Goal: Information Seeking & Learning: Learn about a topic

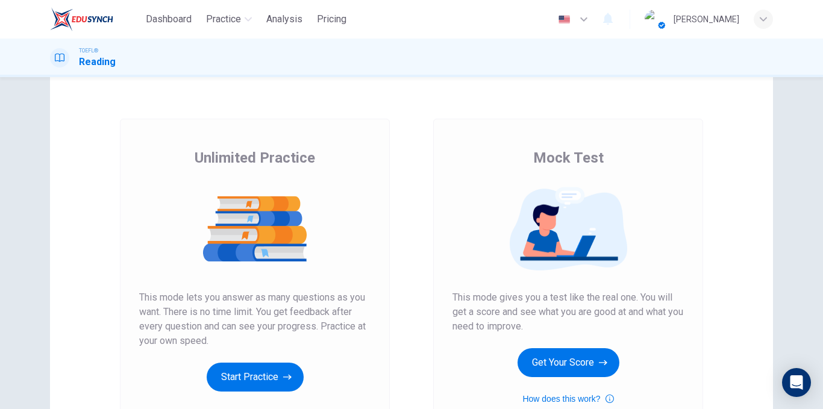
scroll to position [60, 0]
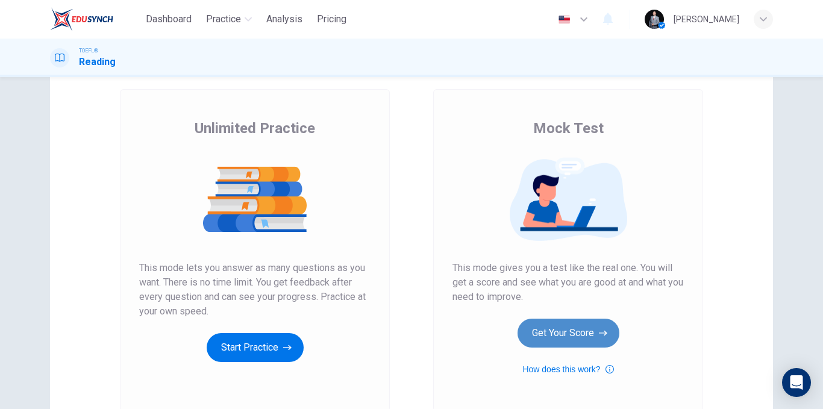
click at [542, 321] on button "Get Your Score" at bounding box center [569, 333] width 102 height 29
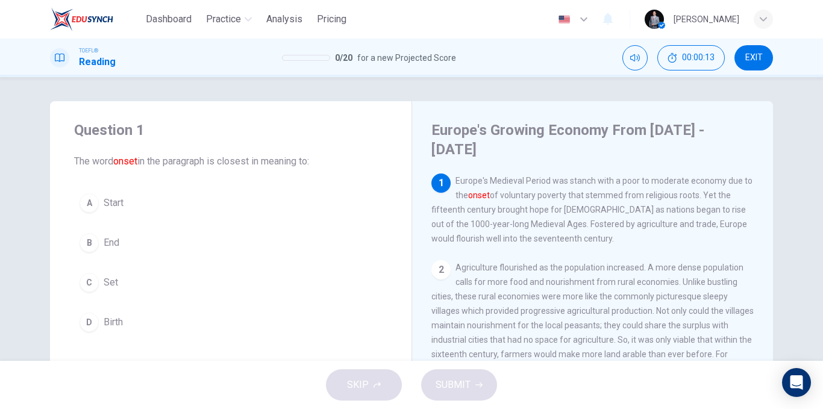
click at [127, 286] on button "C Set" at bounding box center [230, 283] width 313 height 30
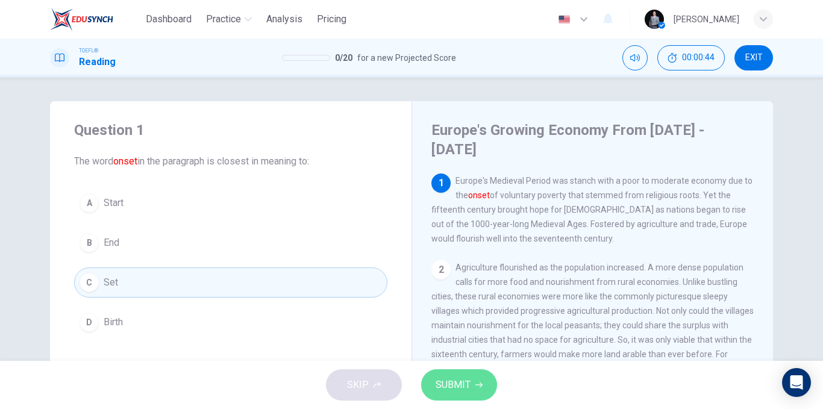
click at [462, 389] on span "SUBMIT" at bounding box center [453, 385] width 35 height 17
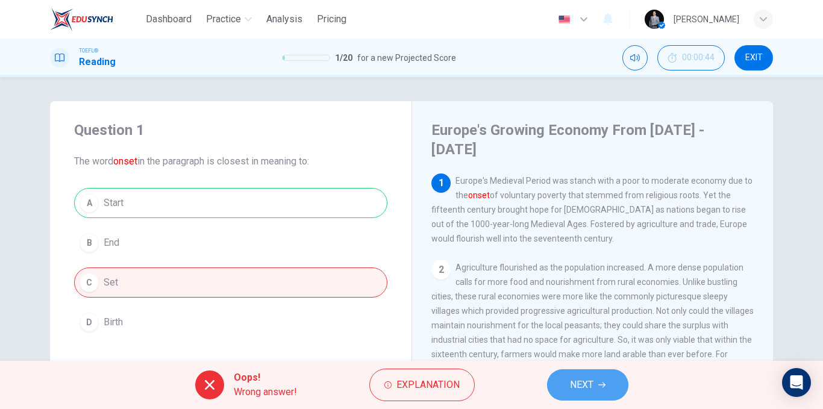
click at [579, 381] on span "NEXT" at bounding box center [582, 385] width 24 height 17
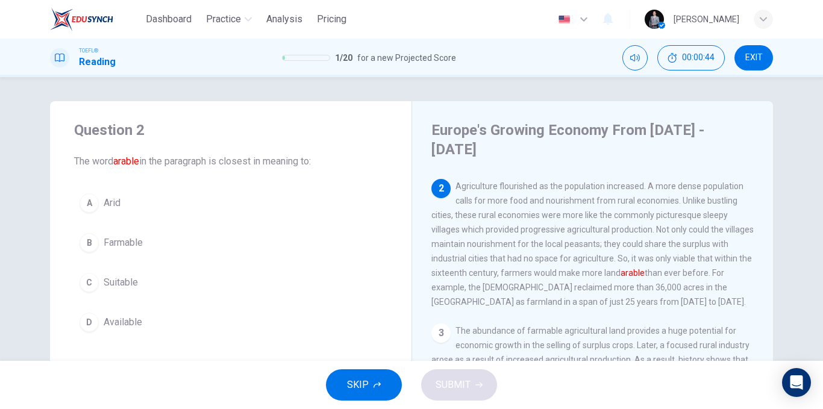
scroll to position [90, 0]
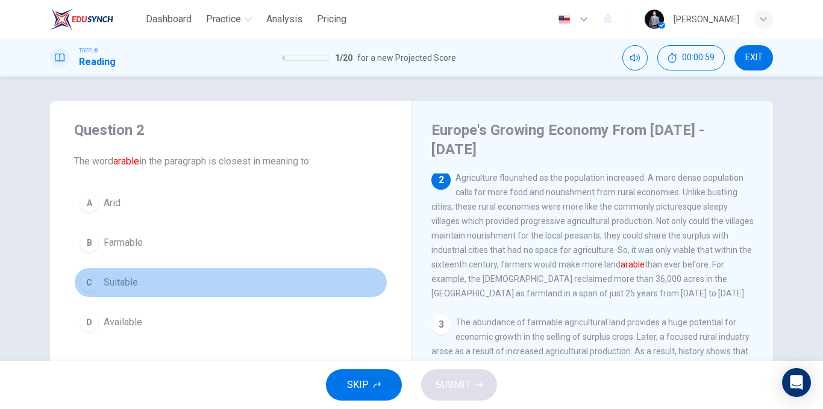
click at [145, 286] on button "C Suitable" at bounding box center [230, 283] width 313 height 30
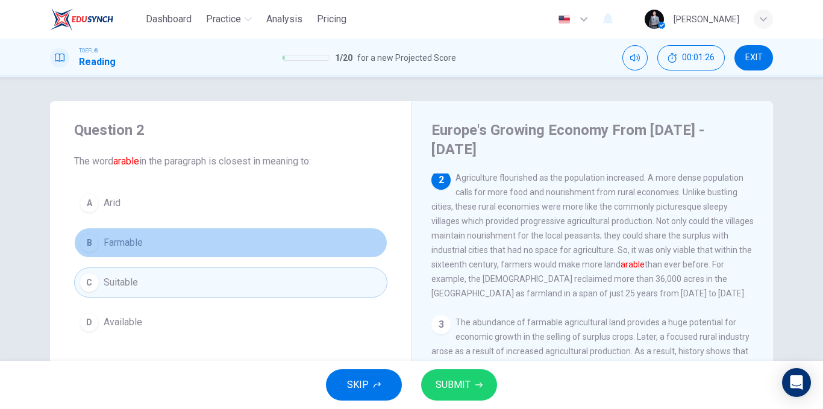
click at [181, 241] on button "B Farmable" at bounding box center [230, 243] width 313 height 30
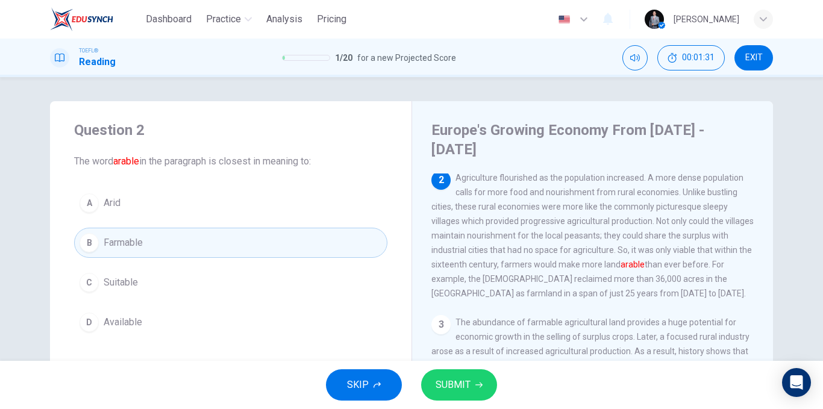
click at [467, 380] on span "SUBMIT" at bounding box center [453, 385] width 35 height 17
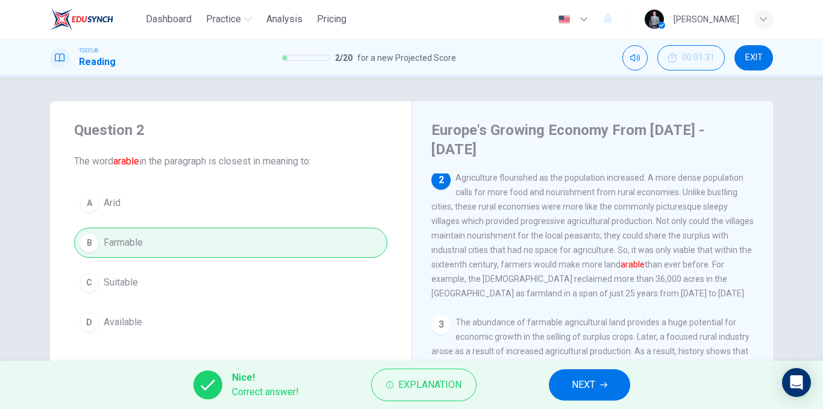
click at [559, 377] on button "NEXT" at bounding box center [589, 384] width 81 height 31
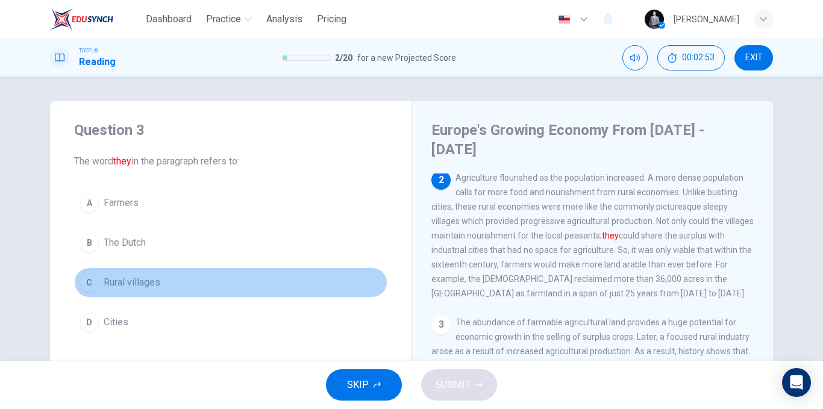
click at [148, 280] on span "Rural villages" at bounding box center [132, 282] width 57 height 14
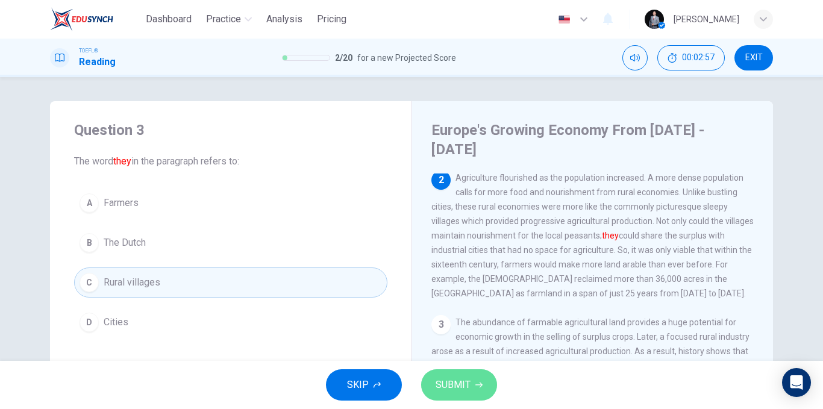
click at [451, 375] on button "SUBMIT" at bounding box center [459, 384] width 76 height 31
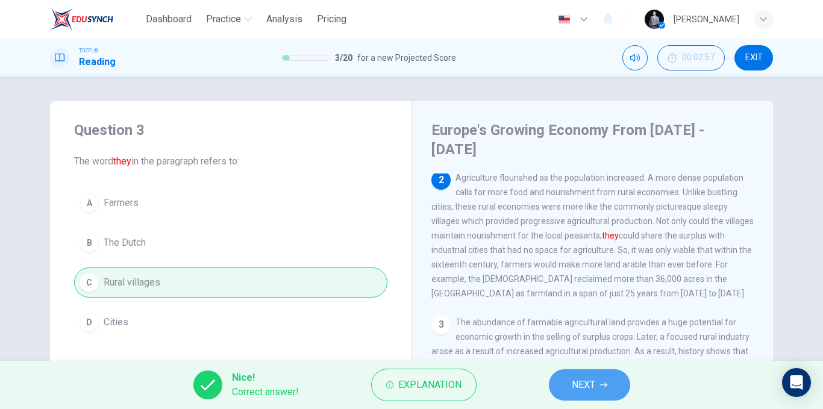
click at [552, 382] on button "NEXT" at bounding box center [589, 384] width 81 height 31
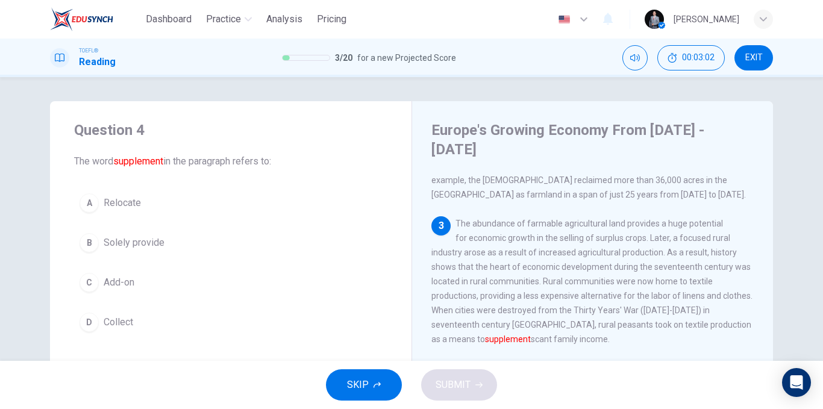
scroll to position [210, 0]
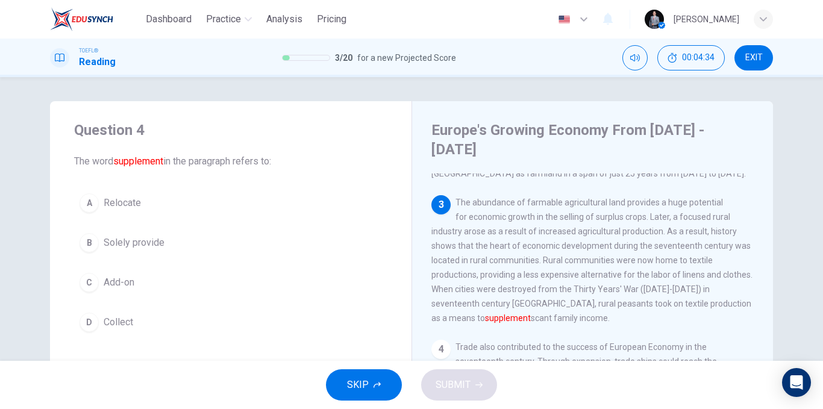
click at [131, 208] on span "Relocate" at bounding box center [122, 203] width 37 height 14
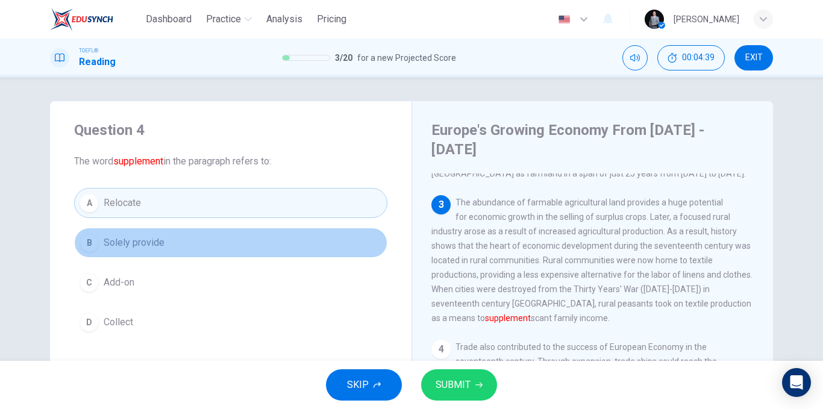
click at [154, 248] on span "Solely provide" at bounding box center [134, 243] width 61 height 14
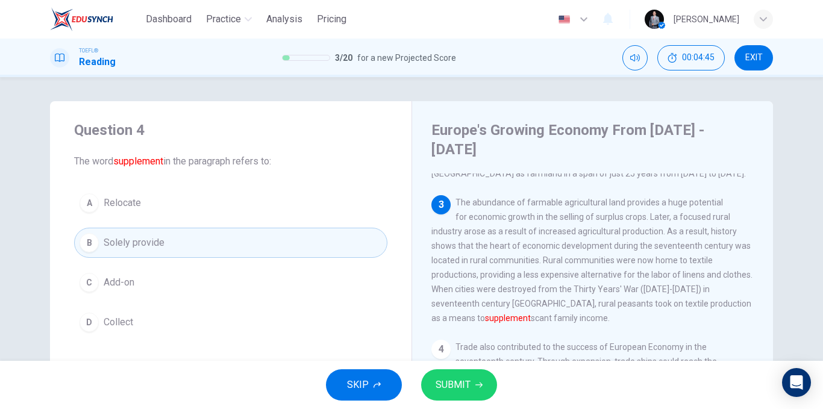
click at [448, 386] on span "SUBMIT" at bounding box center [453, 385] width 35 height 17
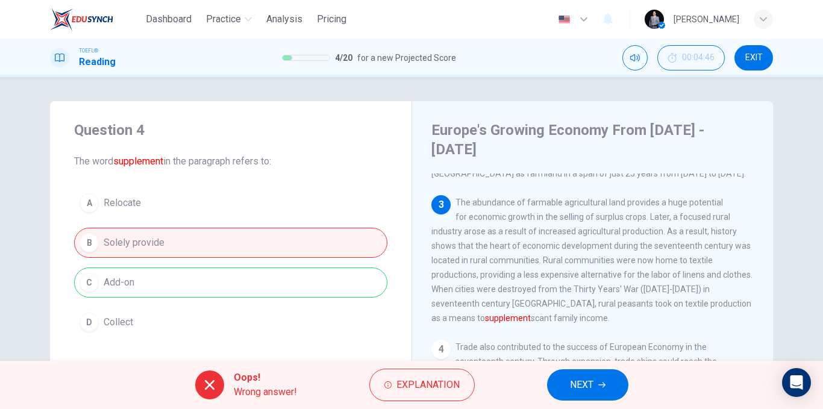
click at [583, 373] on button "NEXT" at bounding box center [587, 384] width 81 height 31
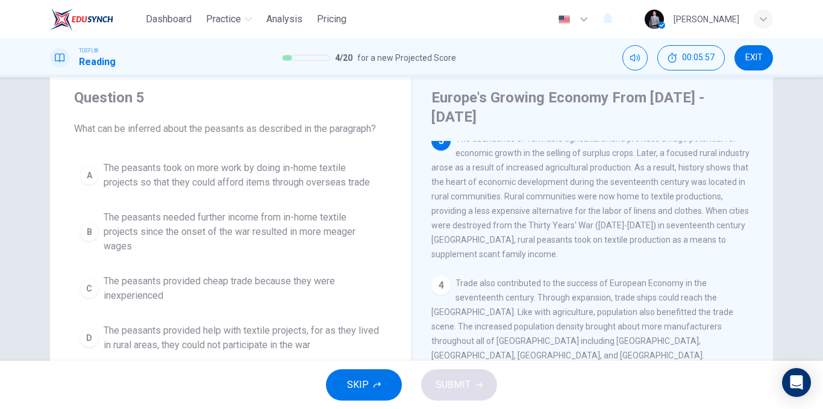
scroll to position [60, 0]
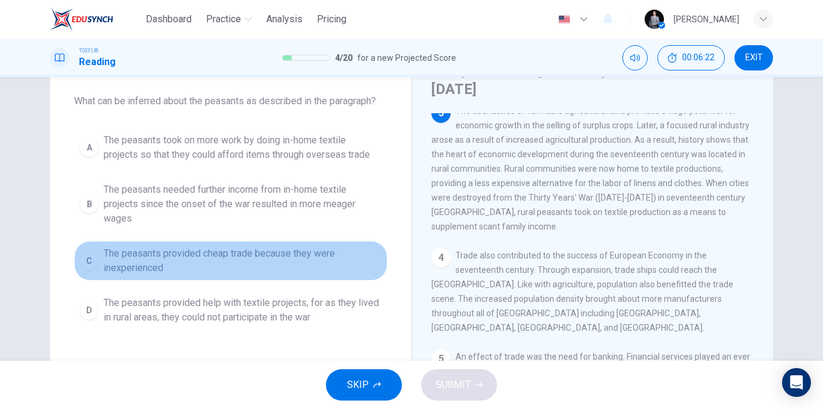
click at [232, 263] on span "The peasants provided cheap trade because they were inexperienced" at bounding box center [243, 261] width 278 height 29
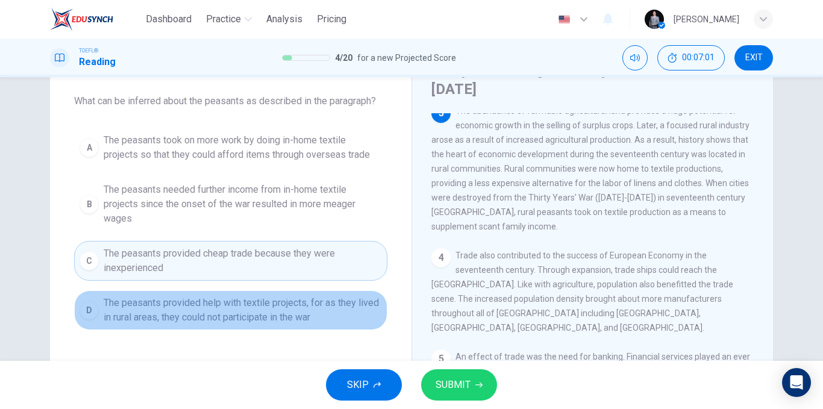
click at [305, 317] on span "The peasants provided help with textile projects, for as they lived in rural ar…" at bounding box center [243, 310] width 278 height 29
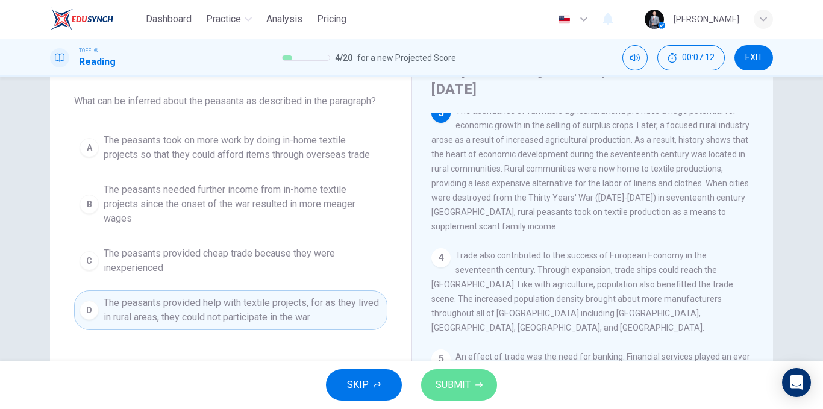
click at [456, 377] on span "SUBMIT" at bounding box center [453, 385] width 35 height 17
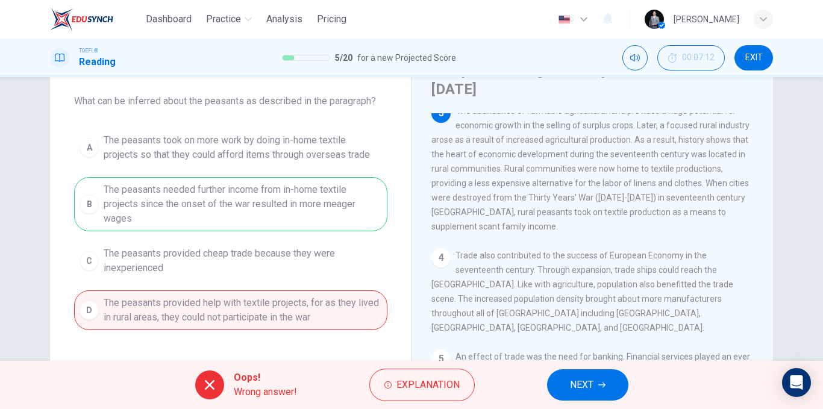
click at [573, 377] on span "NEXT" at bounding box center [582, 385] width 24 height 17
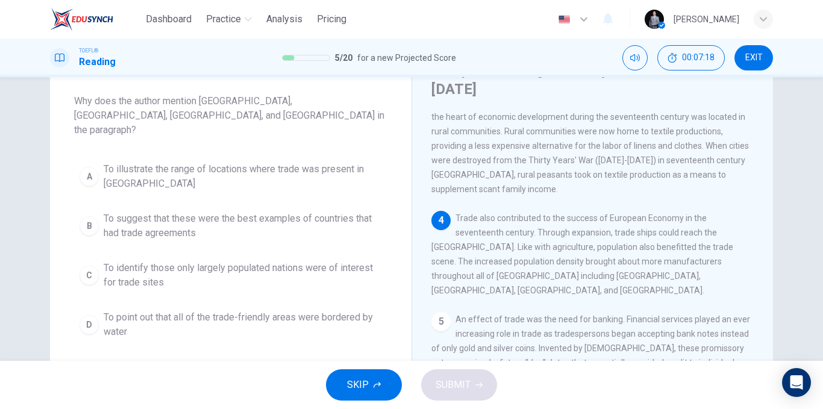
scroll to position [300, 0]
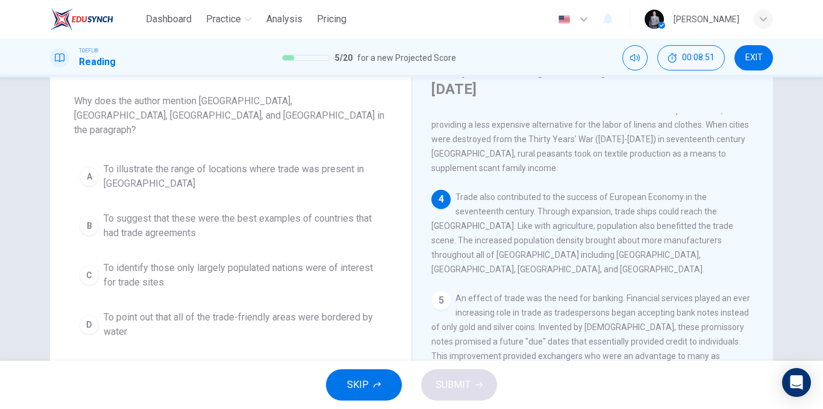
click at [231, 212] on span "To suggest that these were the best examples of countries that had trade agreem…" at bounding box center [243, 226] width 278 height 29
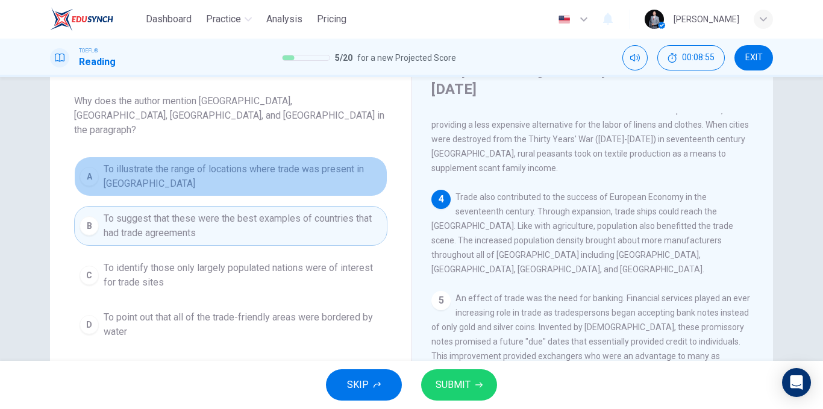
click at [327, 162] on span "To illustrate the range of locations where trade was present in [GEOGRAPHIC_DAT…" at bounding box center [243, 176] width 278 height 29
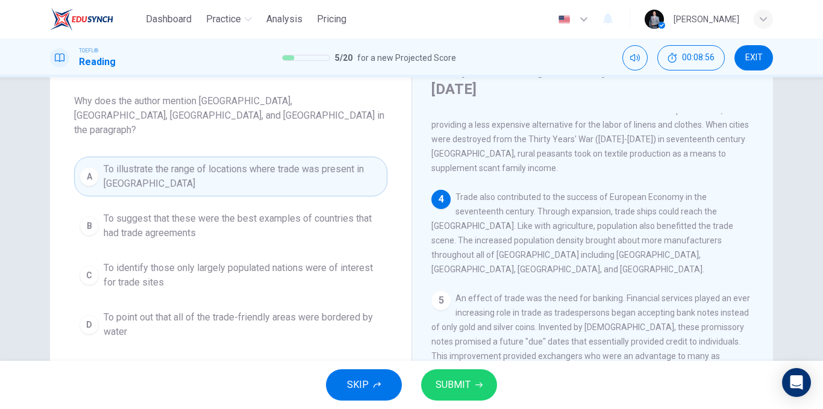
click at [466, 388] on span "SUBMIT" at bounding box center [453, 385] width 35 height 17
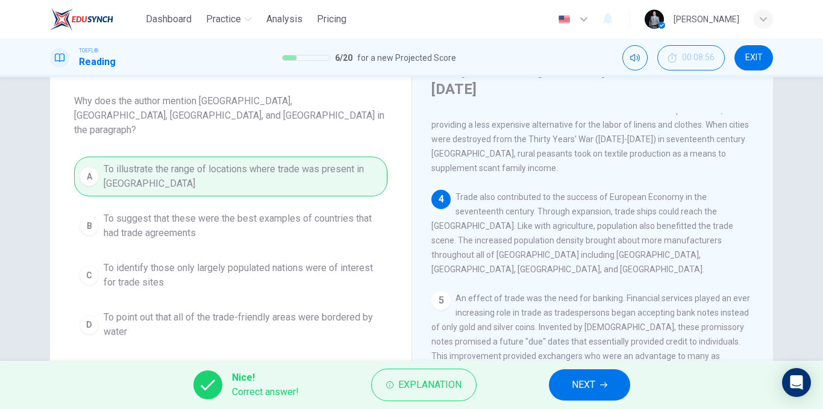
click at [581, 386] on span "NEXT" at bounding box center [584, 385] width 24 height 17
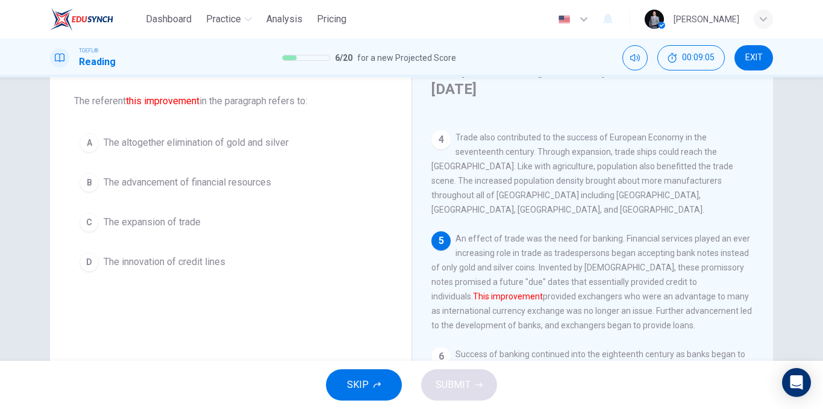
scroll to position [403, 0]
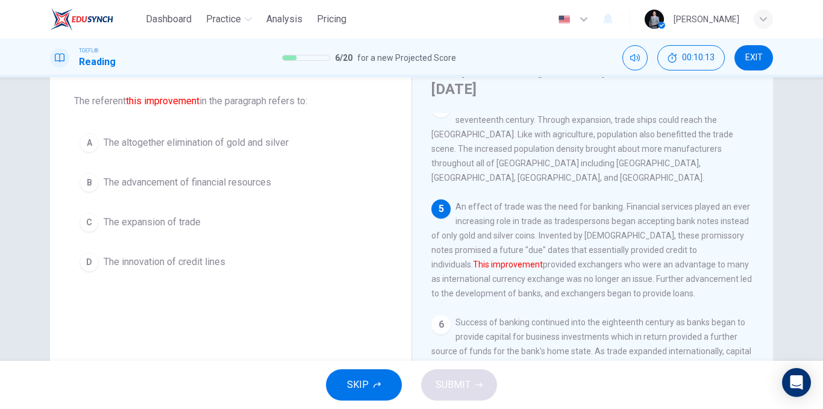
click at [243, 263] on button "D The innovation of credit lines" at bounding box center [230, 262] width 313 height 30
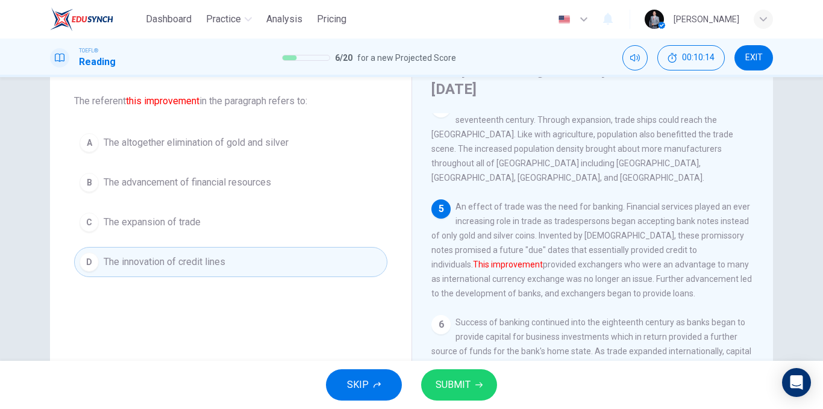
click at [219, 183] on span "The advancement of financial resources" at bounding box center [188, 182] width 168 height 14
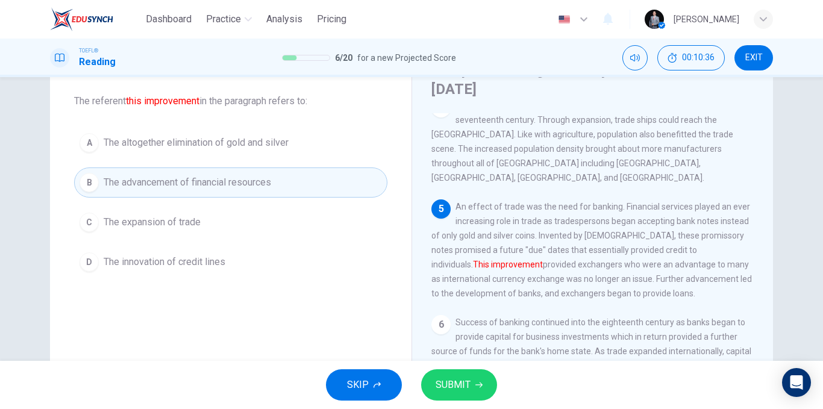
click at [478, 384] on icon "button" at bounding box center [479, 385] width 7 height 7
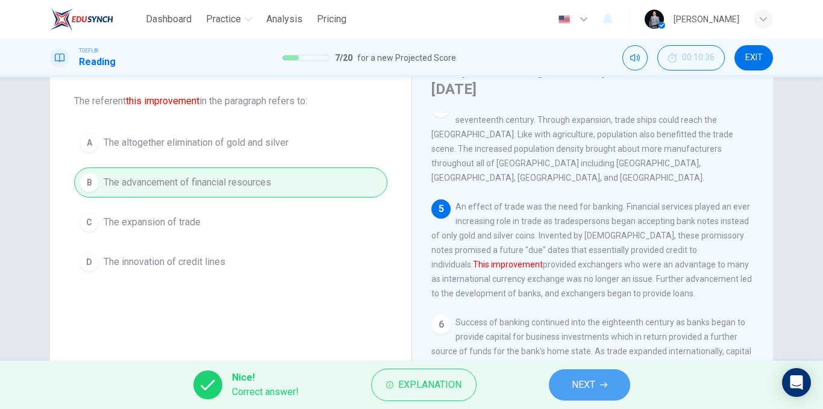
click at [579, 383] on span "NEXT" at bounding box center [584, 385] width 24 height 17
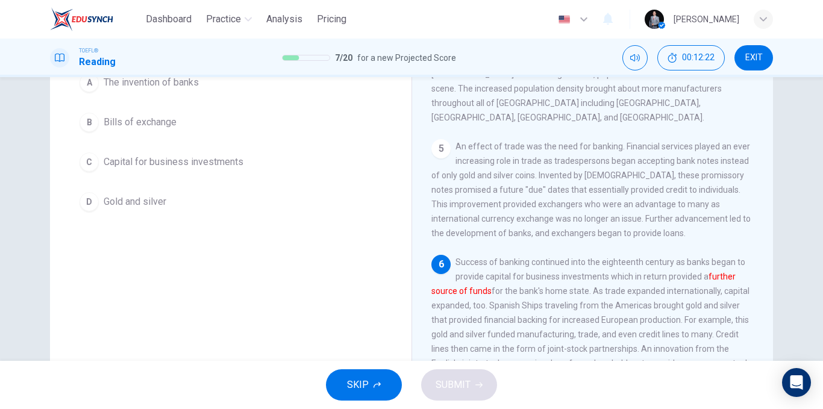
scroll to position [60, 0]
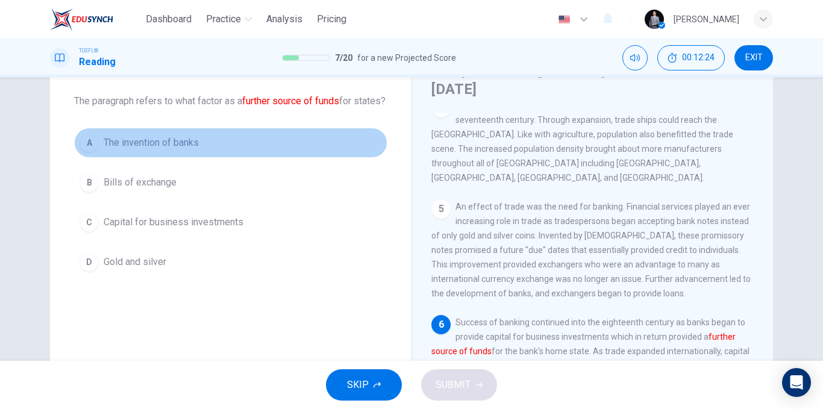
click at [209, 157] on button "A The invention of banks" at bounding box center [230, 143] width 313 height 30
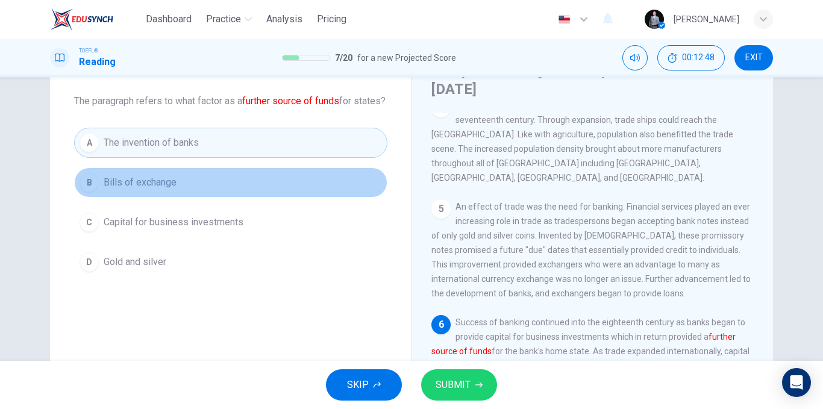
click at [205, 198] on button "B Bills of exchange" at bounding box center [230, 183] width 313 height 30
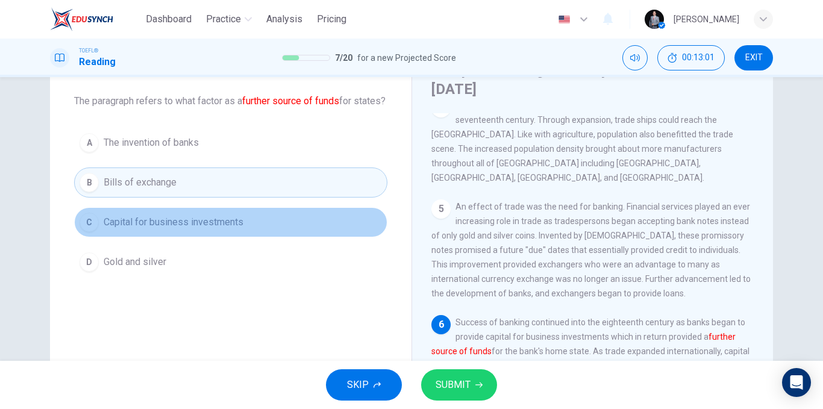
click at [224, 230] on span "Capital for business investments" at bounding box center [174, 222] width 140 height 14
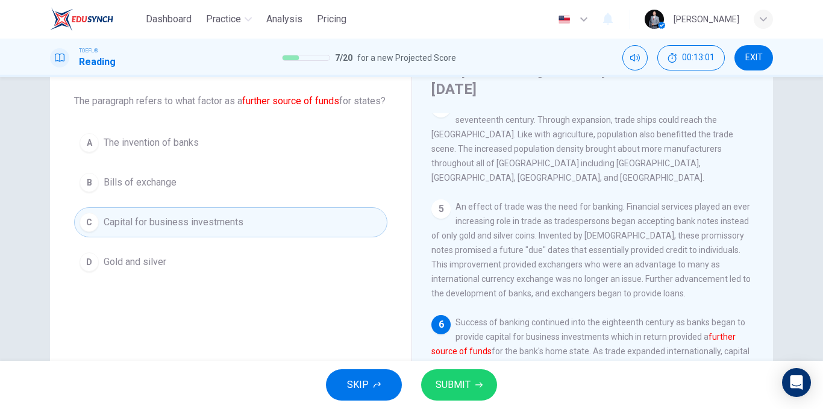
click at [207, 198] on button "B Bills of exchange" at bounding box center [230, 183] width 313 height 30
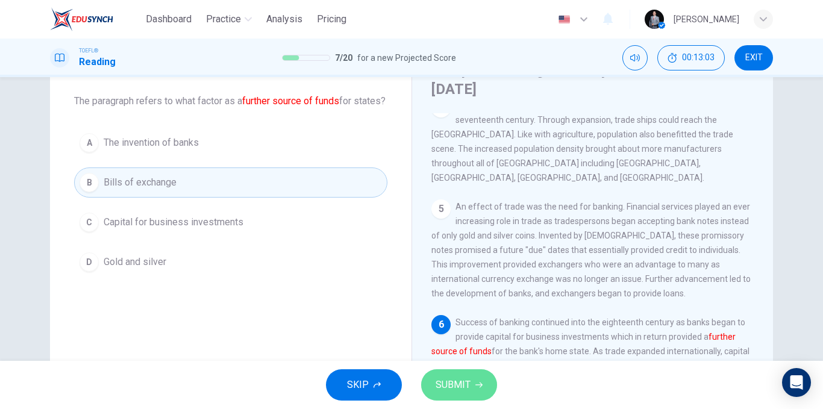
click at [451, 375] on button "SUBMIT" at bounding box center [459, 384] width 76 height 31
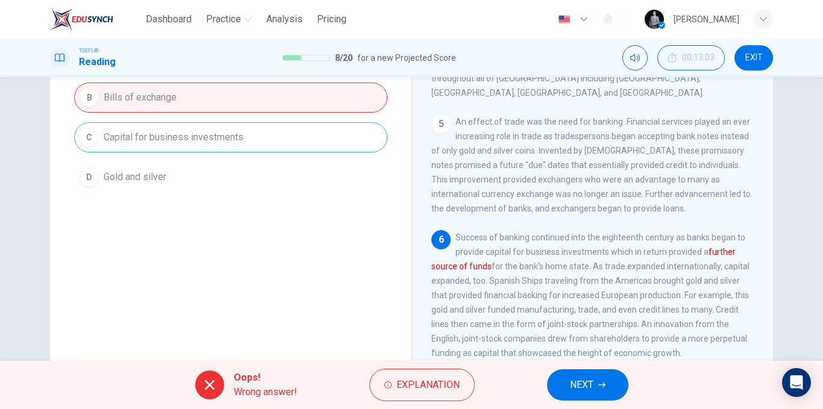
scroll to position [181, 0]
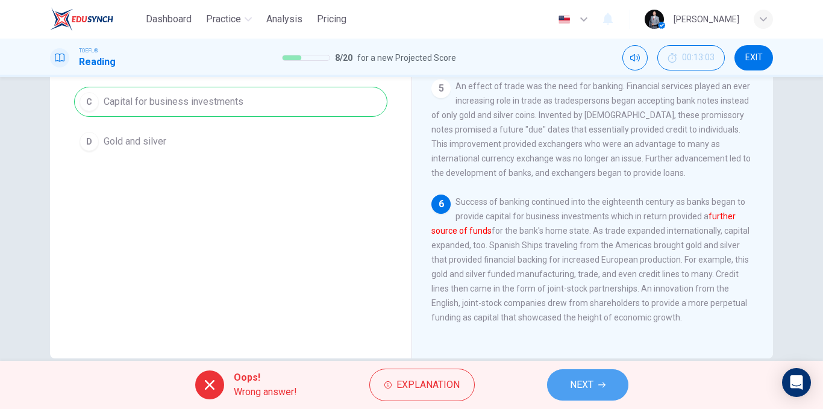
click at [585, 390] on span "NEXT" at bounding box center [582, 385] width 24 height 17
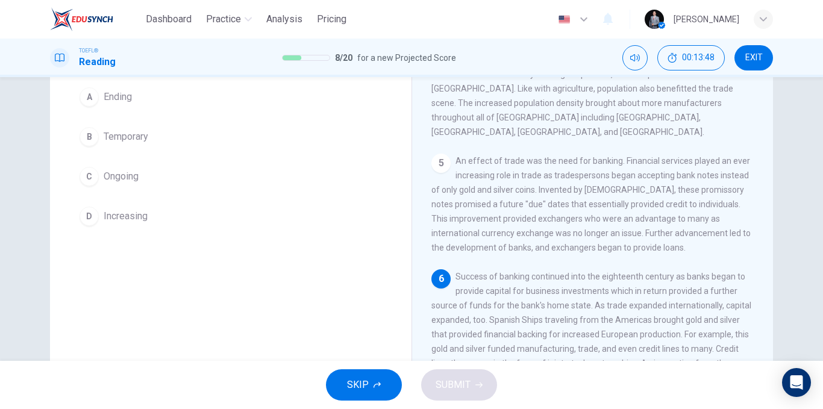
scroll to position [166, 0]
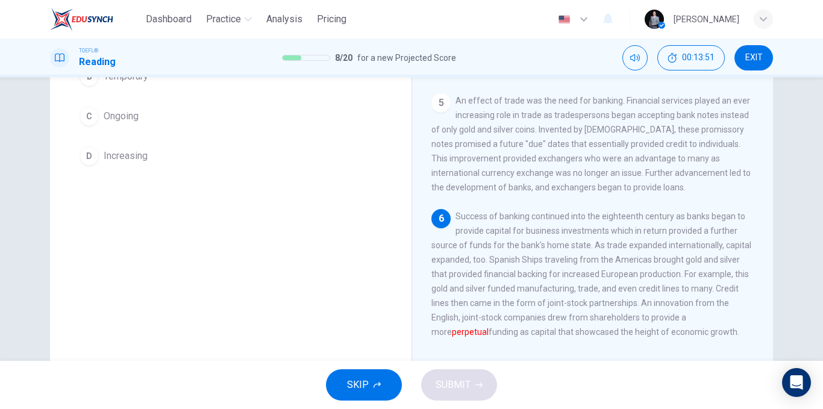
click at [159, 165] on button "D Increasing" at bounding box center [230, 156] width 313 height 30
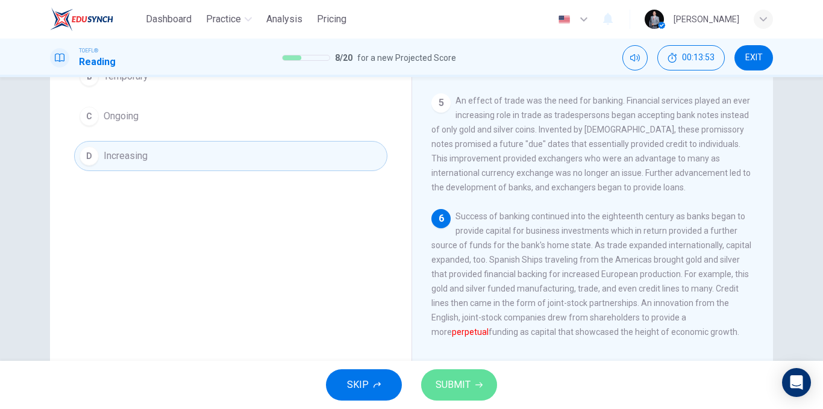
click at [479, 383] on icon "button" at bounding box center [479, 385] width 7 height 7
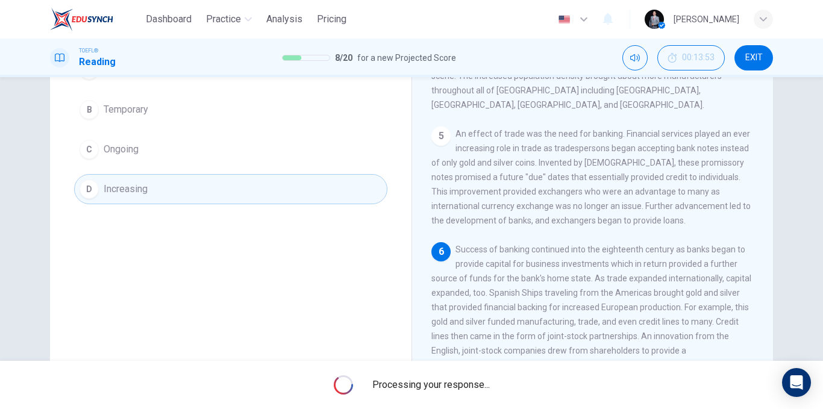
scroll to position [106, 0]
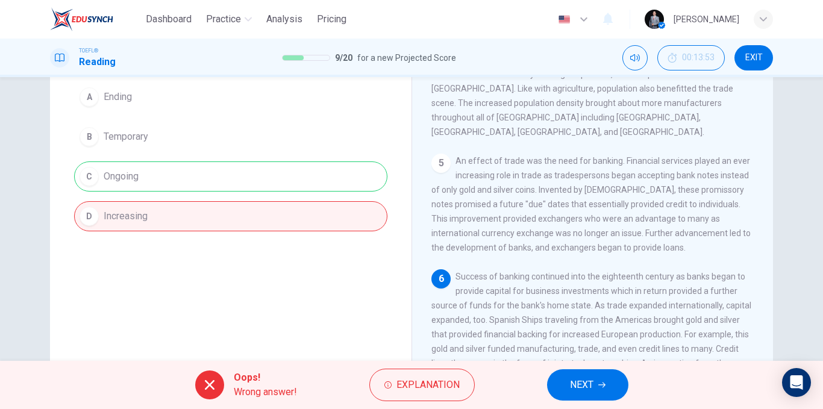
click at [611, 386] on button "NEXT" at bounding box center [587, 384] width 81 height 31
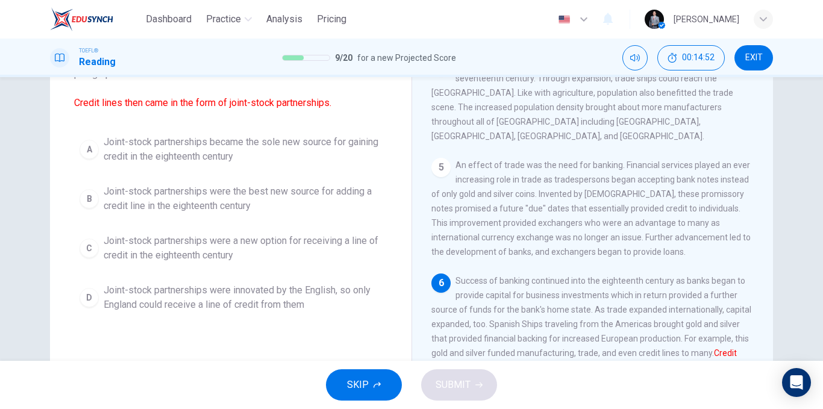
scroll to position [123, 0]
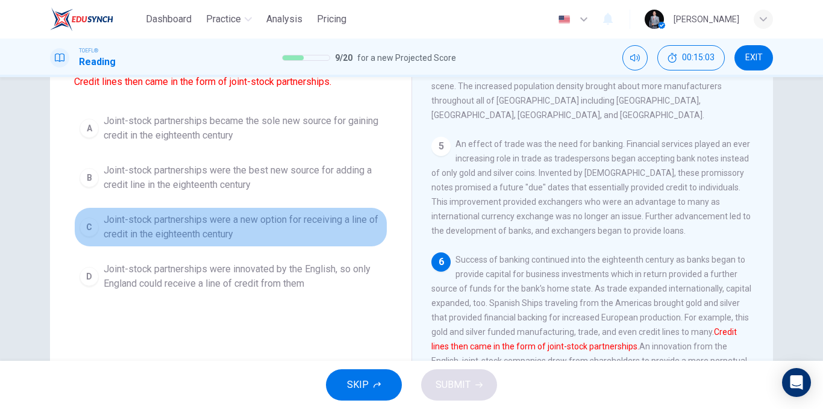
click at [295, 221] on span "Joint-stock partnerships were a new option for receiving a line of credit in th…" at bounding box center [243, 227] width 278 height 29
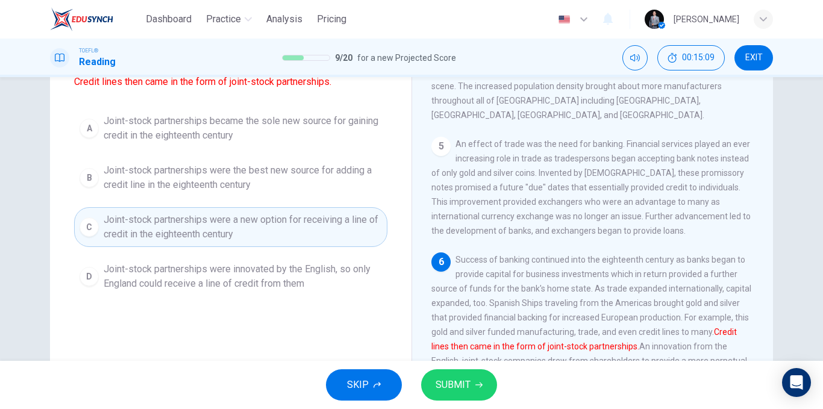
click at [468, 386] on span "SUBMIT" at bounding box center [453, 385] width 35 height 17
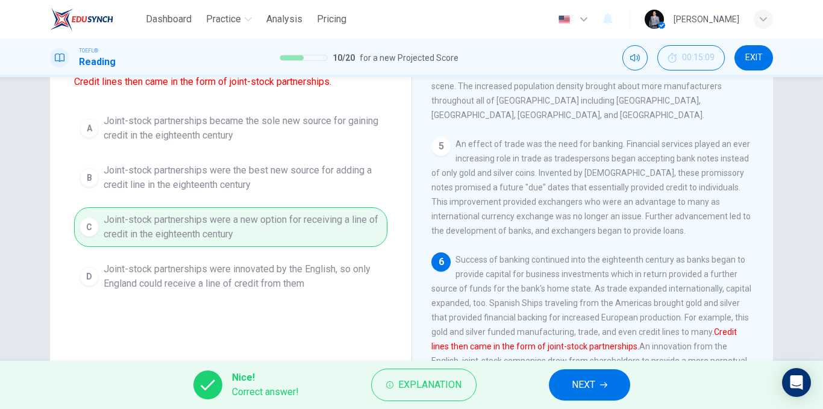
click at [599, 386] on button "NEXT" at bounding box center [589, 384] width 81 height 31
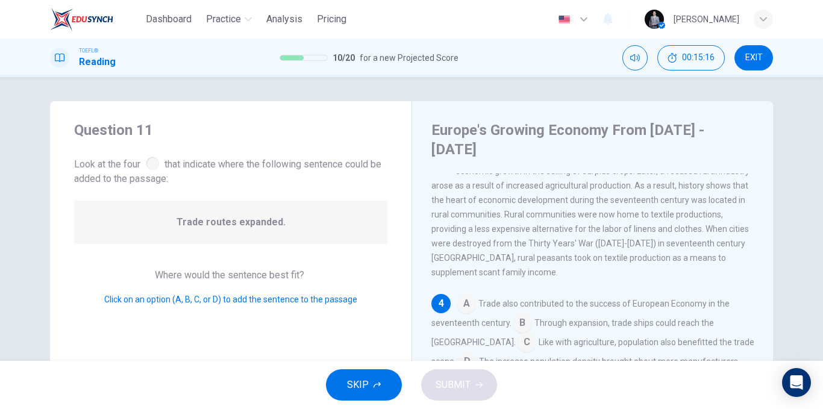
scroll to position [60, 0]
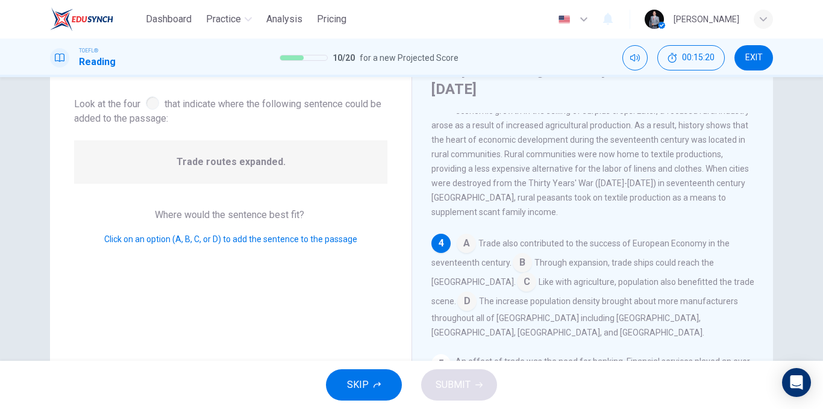
click at [465, 240] on input at bounding box center [466, 244] width 19 height 19
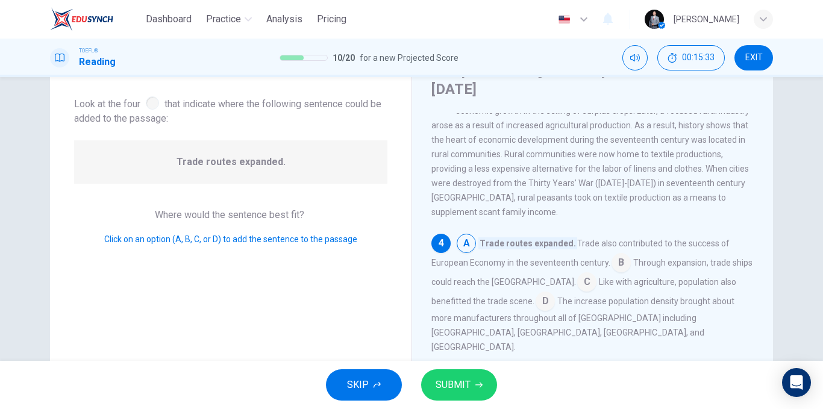
scroll to position [316, 0]
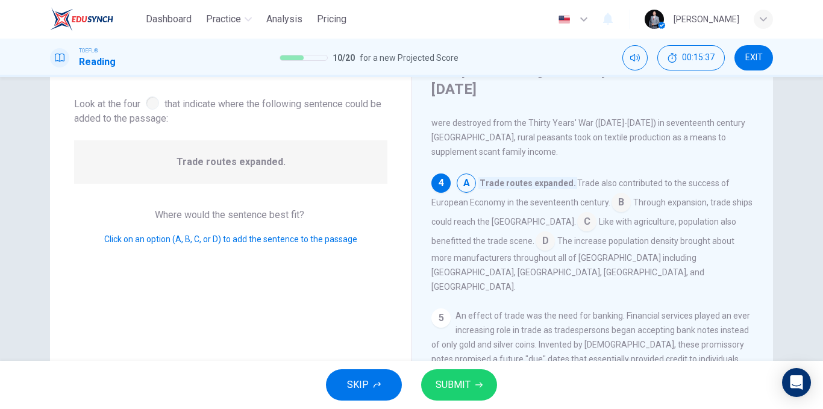
click at [614, 201] on input at bounding box center [621, 203] width 19 height 19
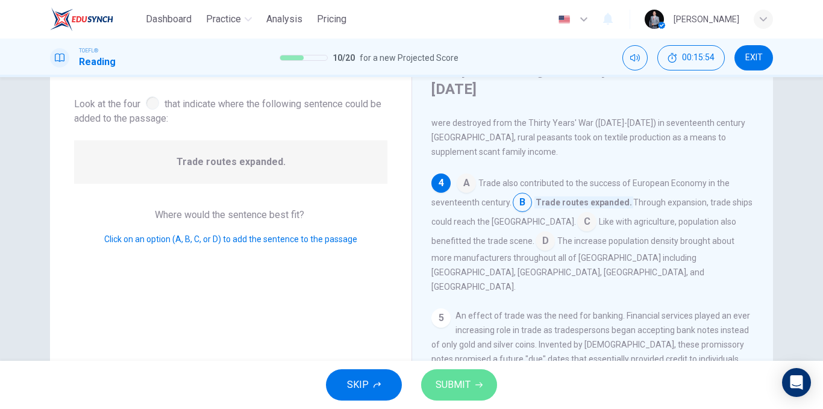
click at [477, 382] on icon "button" at bounding box center [479, 385] width 7 height 7
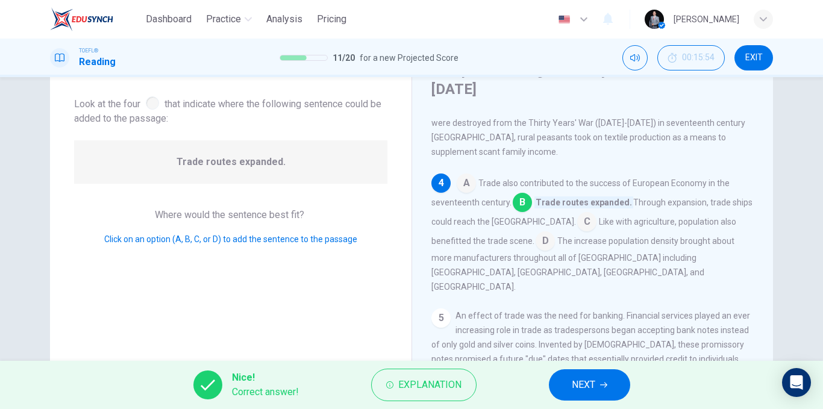
click at [592, 373] on button "NEXT" at bounding box center [589, 384] width 81 height 31
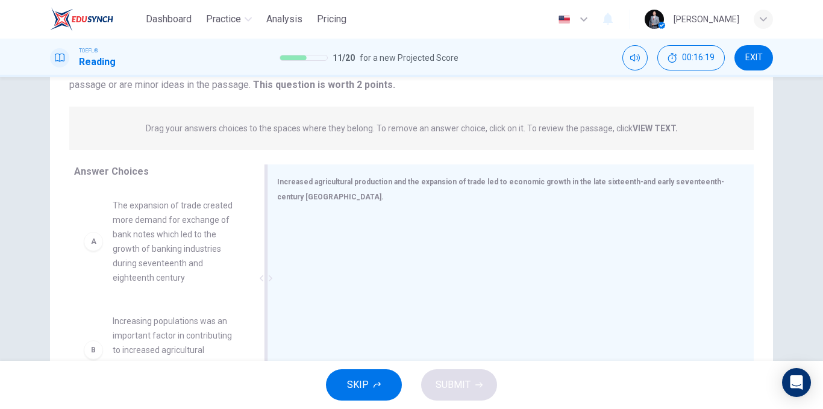
scroll to position [181, 0]
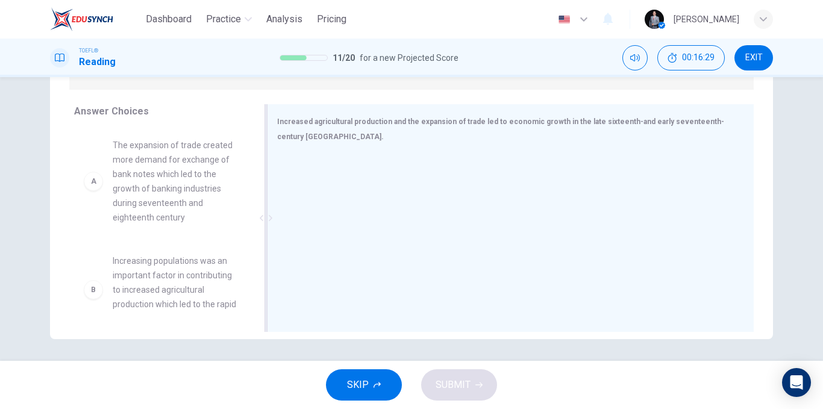
drag, startPoint x: 555, startPoint y: 128, endPoint x: 612, endPoint y: 118, distance: 57.6
click at [612, 118] on div "Increased agricultural production and the expansion of trade led to economic gr…" at bounding box center [503, 129] width 453 height 30
drag, startPoint x: 628, startPoint y: 128, endPoint x: 691, endPoint y: 121, distance: 63.0
click at [691, 121] on div "Increased agricultural production and the expansion of trade led to economic gr…" at bounding box center [503, 129] width 453 height 30
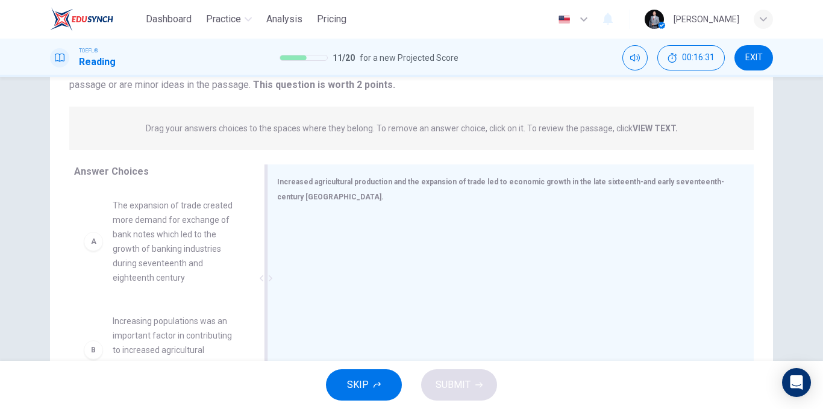
scroll to position [0, 0]
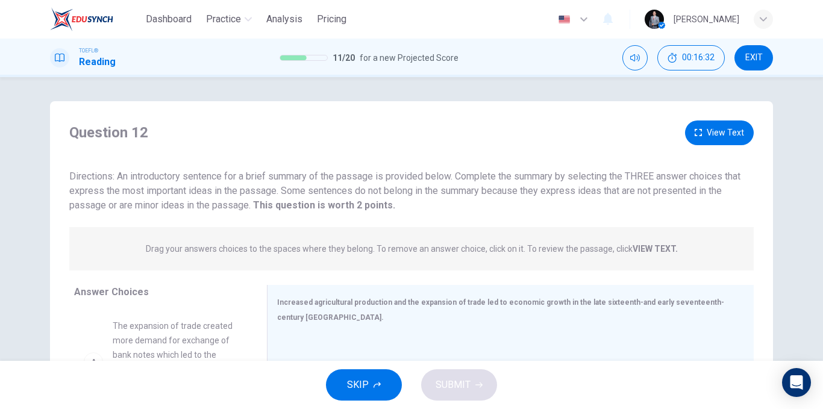
click at [688, 128] on button "View Text" at bounding box center [719, 133] width 69 height 25
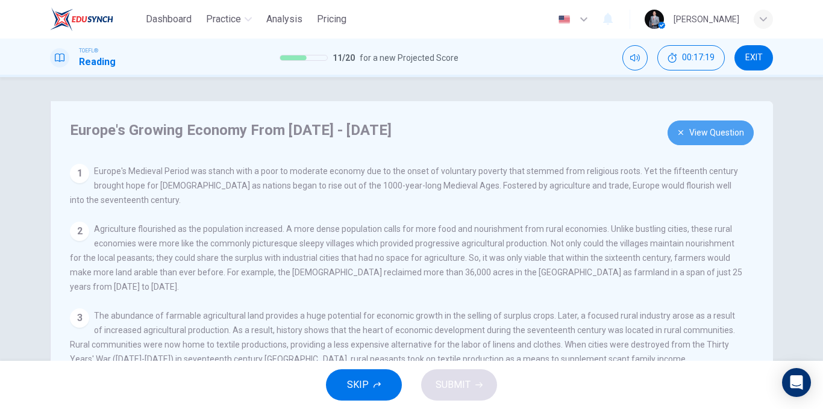
click at [696, 141] on button "View Question" at bounding box center [711, 133] width 86 height 25
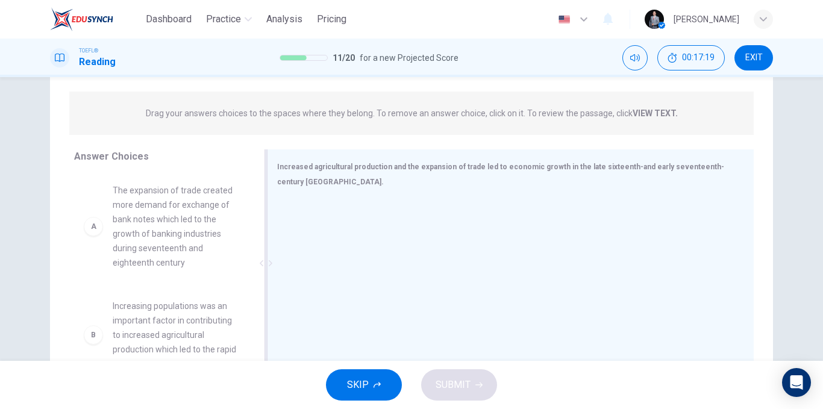
scroll to position [181, 0]
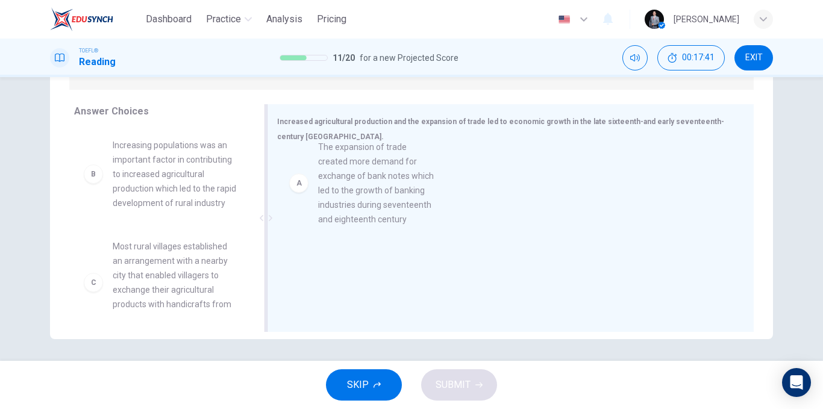
drag, startPoint x: 165, startPoint y: 209, endPoint x: 380, endPoint y: 212, distance: 215.2
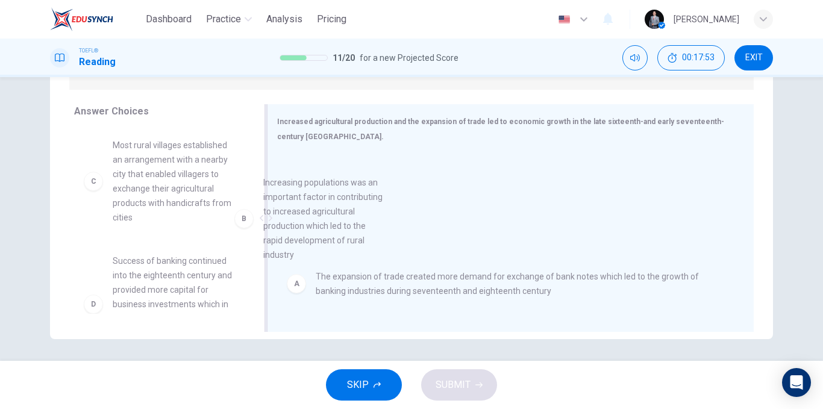
drag, startPoint x: 184, startPoint y: 200, endPoint x: 381, endPoint y: 249, distance: 202.6
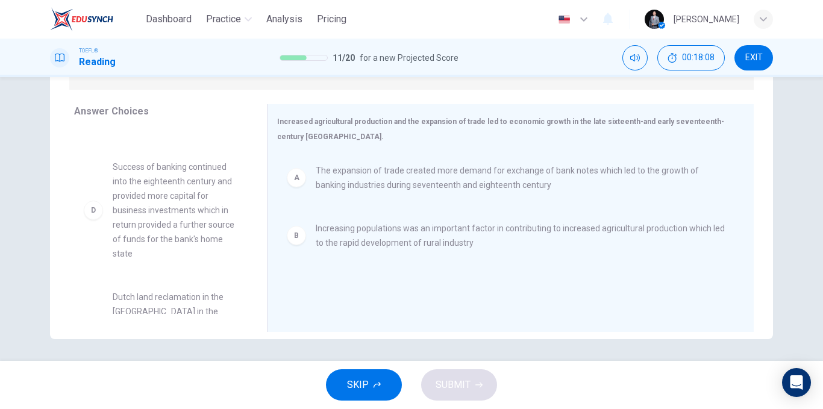
scroll to position [121, 0]
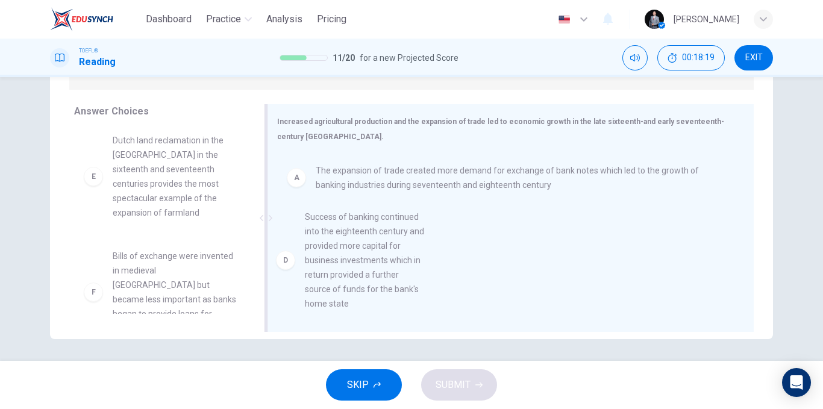
drag, startPoint x: 154, startPoint y: 213, endPoint x: 355, endPoint y: 290, distance: 215.4
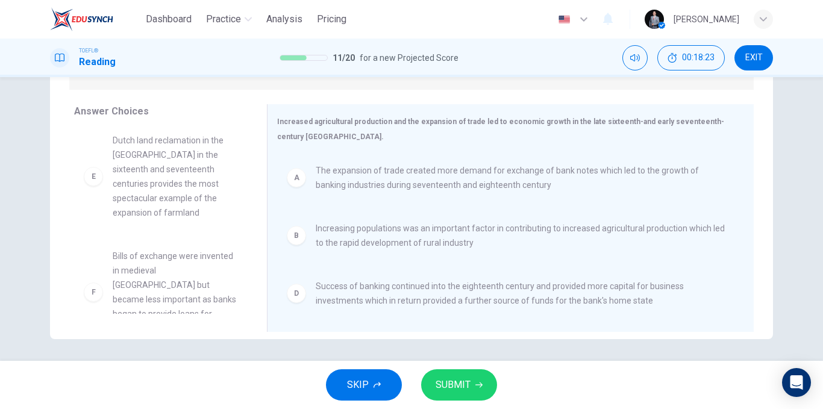
scroll to position [123, 0]
click at [457, 384] on span "SUBMIT" at bounding box center [453, 385] width 35 height 17
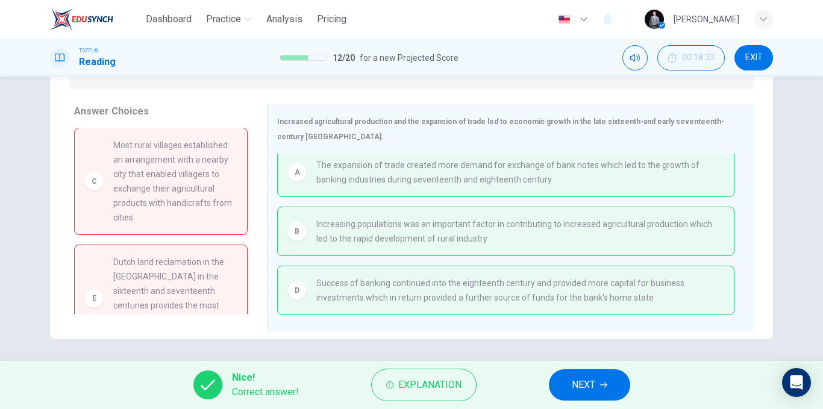
scroll to position [0, 0]
click at [586, 386] on span "NEXT" at bounding box center [584, 385] width 24 height 17
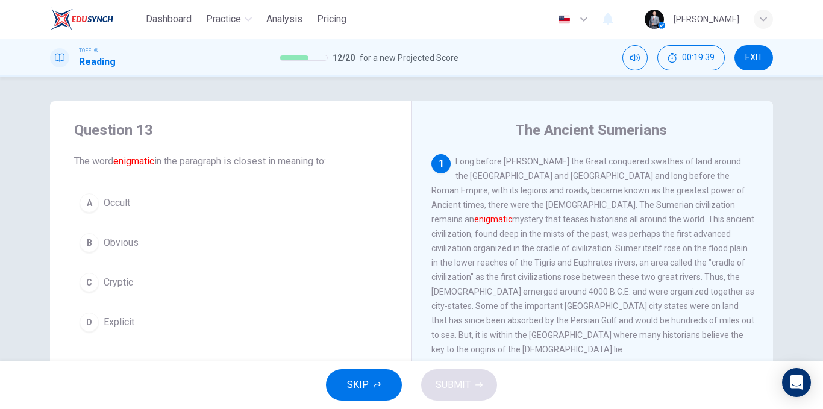
click at [136, 246] on button "B Obvious" at bounding box center [230, 243] width 313 height 30
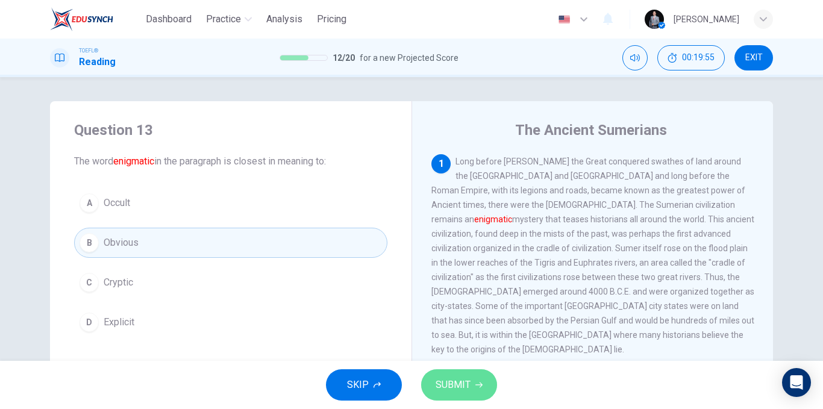
click at [453, 377] on span "SUBMIT" at bounding box center [453, 385] width 35 height 17
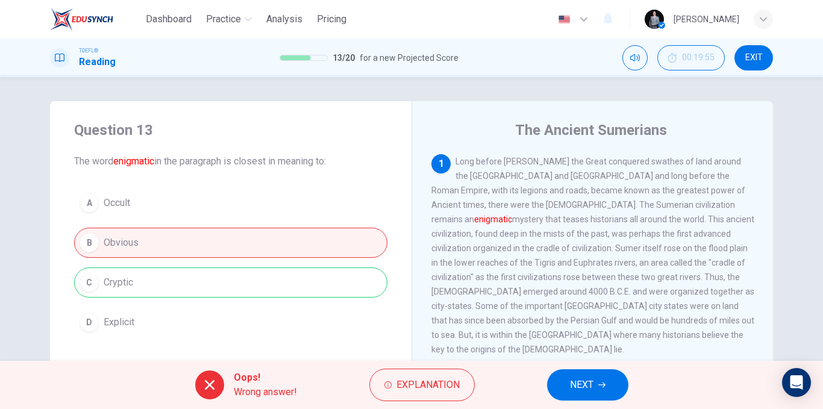
drag, startPoint x: 481, startPoint y: 22, endPoint x: 551, endPoint y: 7, distance: 71.4
click at [482, 22] on div "Dashboard Practice Analysis Pricing English en ​ [PERSON_NAME]" at bounding box center [411, 19] width 723 height 39
click at [590, 375] on button "NEXT" at bounding box center [587, 384] width 81 height 31
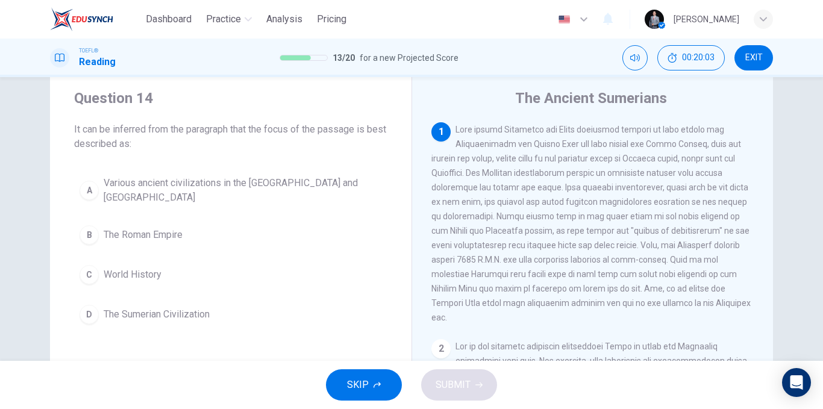
scroll to position [60, 0]
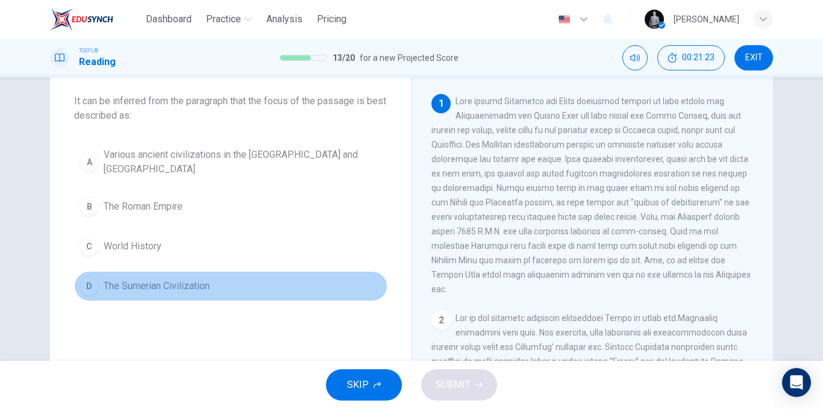
click at [198, 293] on span "The Sumerian Civilization" at bounding box center [157, 286] width 106 height 14
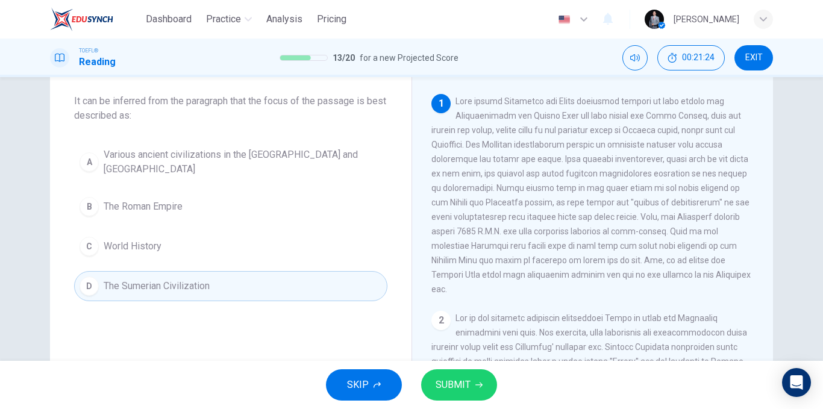
click at [453, 396] on button "SUBMIT" at bounding box center [459, 384] width 76 height 31
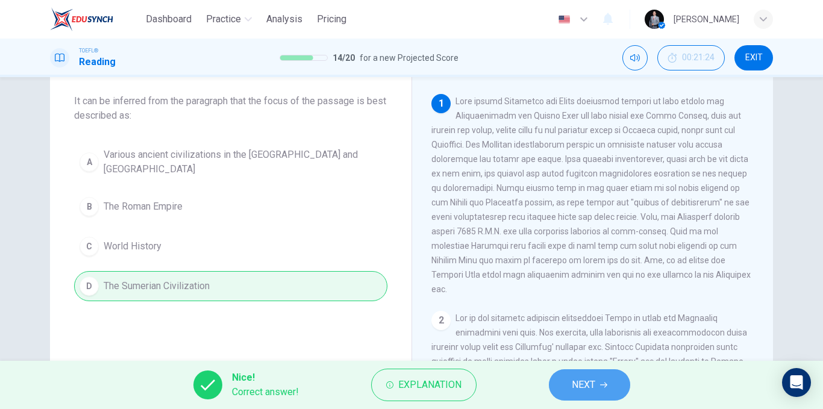
click at [580, 383] on span "NEXT" at bounding box center [584, 385] width 24 height 17
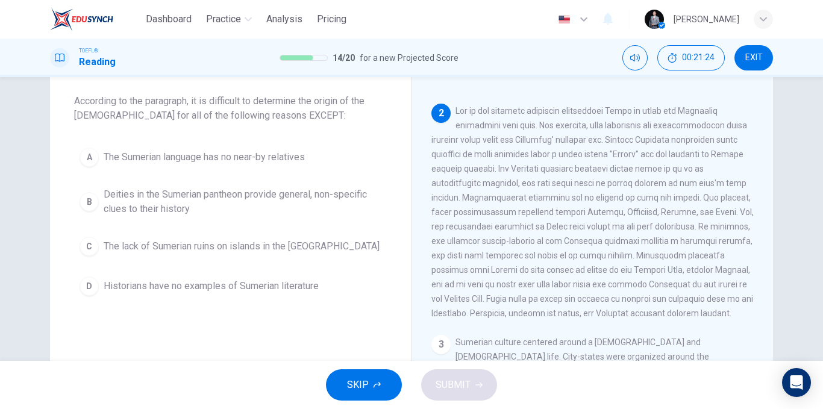
scroll to position [210, 0]
drag, startPoint x: 524, startPoint y: 163, endPoint x: 501, endPoint y: 161, distance: 23.0
click at [501, 161] on span at bounding box center [593, 209] width 322 height 212
click at [305, 159] on span "The Sumerian language has no near-by relatives" at bounding box center [204, 157] width 201 height 14
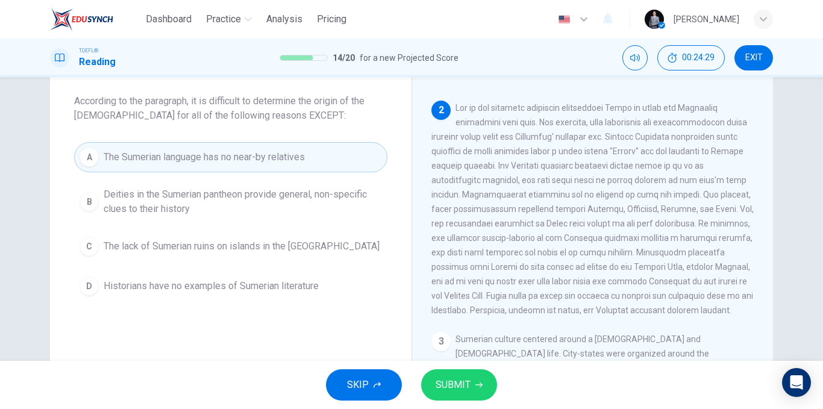
click at [476, 380] on button "SUBMIT" at bounding box center [459, 384] width 76 height 31
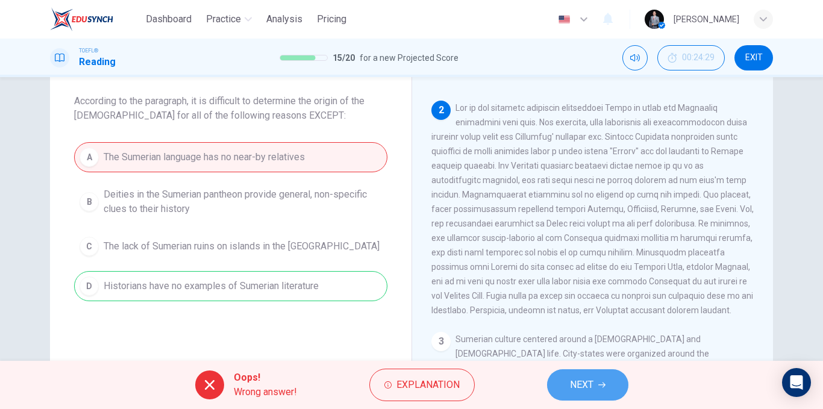
click at [584, 383] on span "NEXT" at bounding box center [582, 385] width 24 height 17
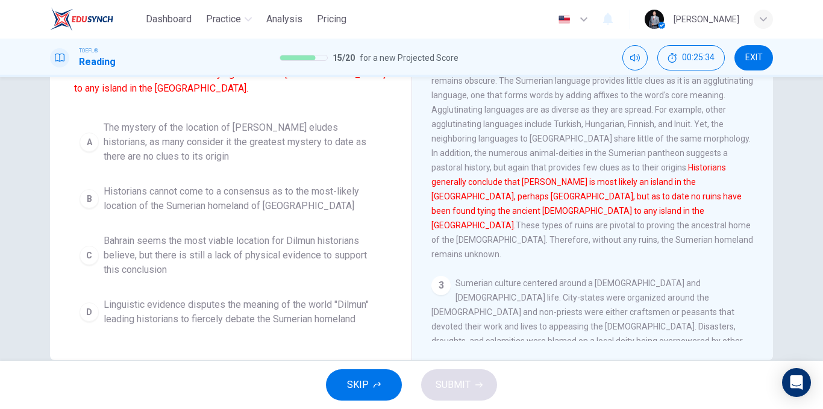
scroll to position [181, 0]
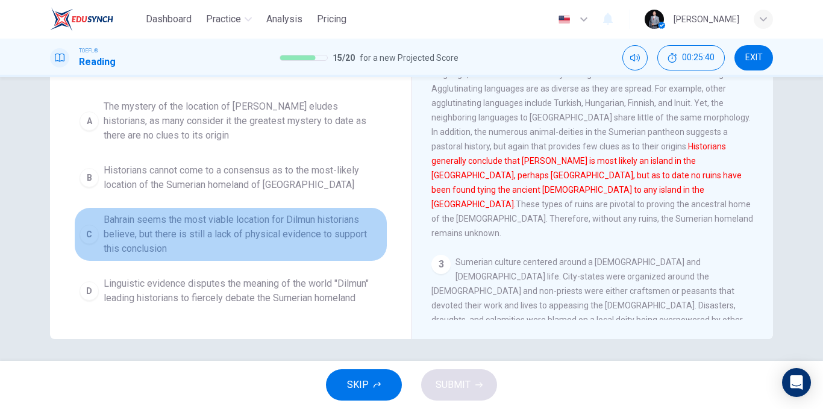
click at [327, 221] on span "Bahrain seems the most viable location for Dilmun historians believe, but there…" at bounding box center [243, 234] width 278 height 43
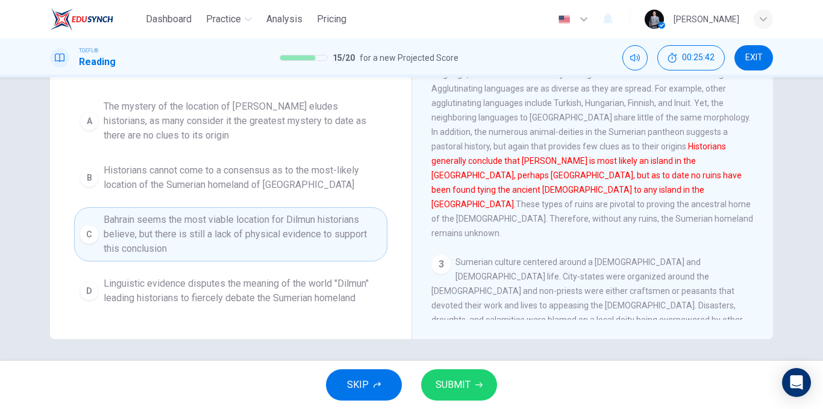
click at [444, 382] on span "SUBMIT" at bounding box center [453, 385] width 35 height 17
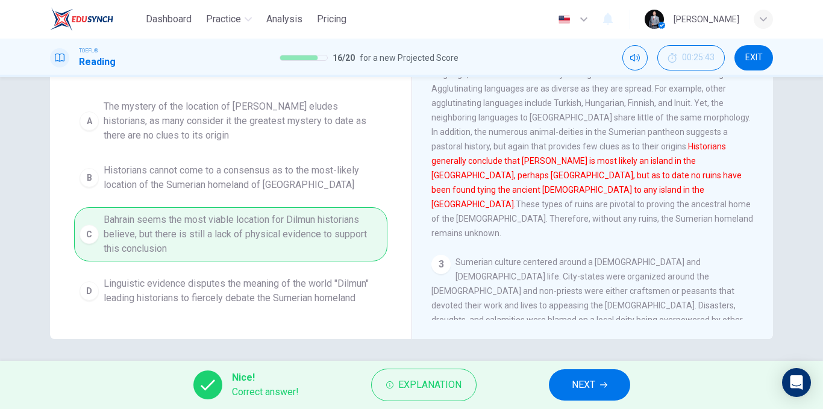
click at [614, 390] on button "NEXT" at bounding box center [589, 384] width 81 height 31
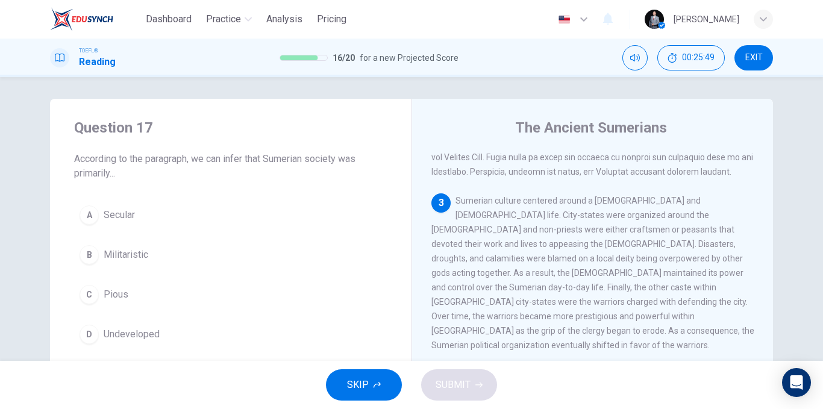
scroll to position [436, 0]
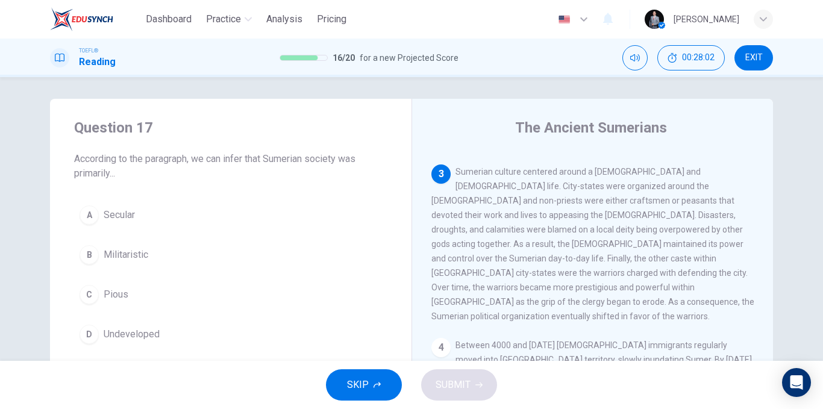
click at [198, 245] on button "B Militaristic" at bounding box center [230, 255] width 313 height 30
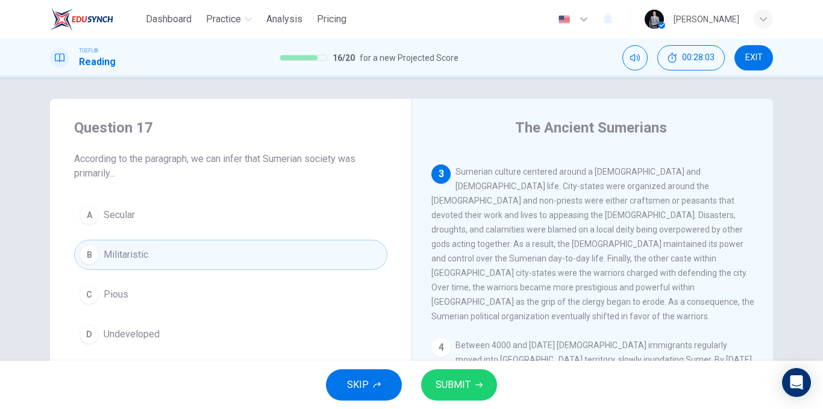
click at [457, 389] on span "SUBMIT" at bounding box center [453, 385] width 35 height 17
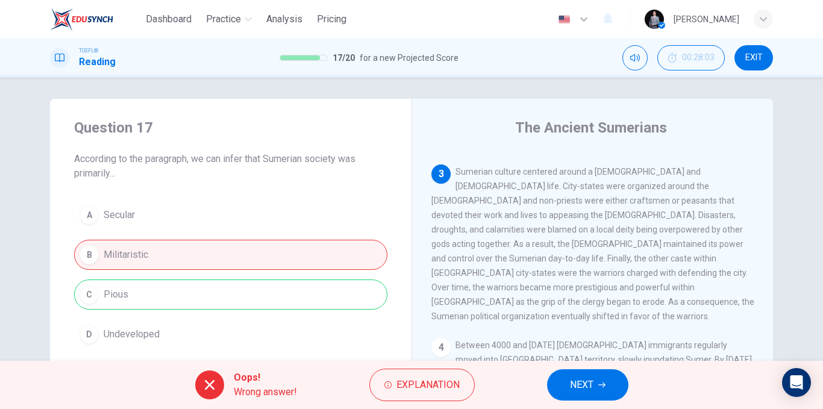
click at [582, 377] on span "NEXT" at bounding box center [582, 385] width 24 height 17
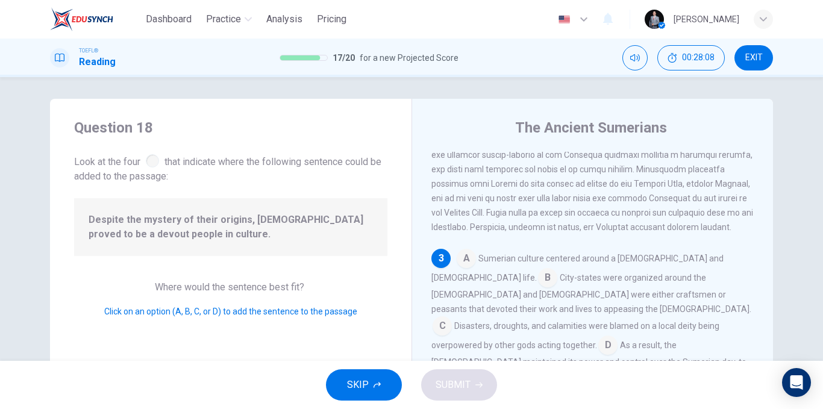
scroll to position [386, 0]
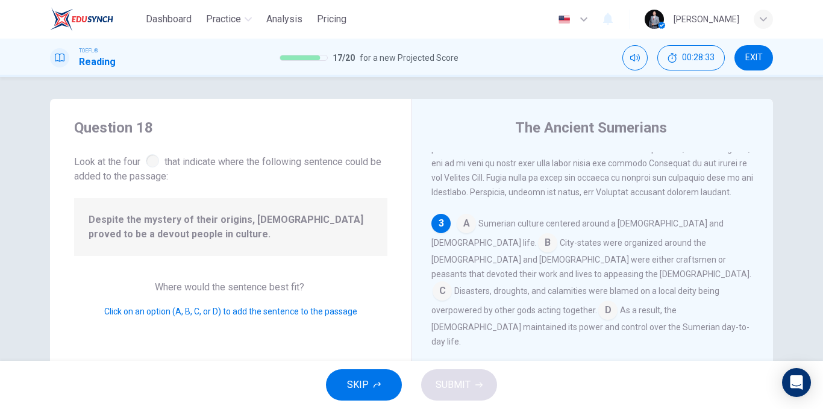
click at [452, 283] on input at bounding box center [442, 292] width 19 height 19
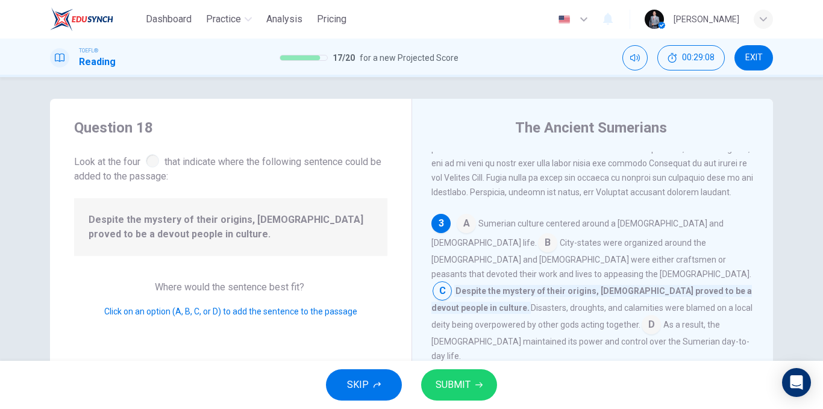
click at [642, 316] on input at bounding box center [651, 325] width 19 height 19
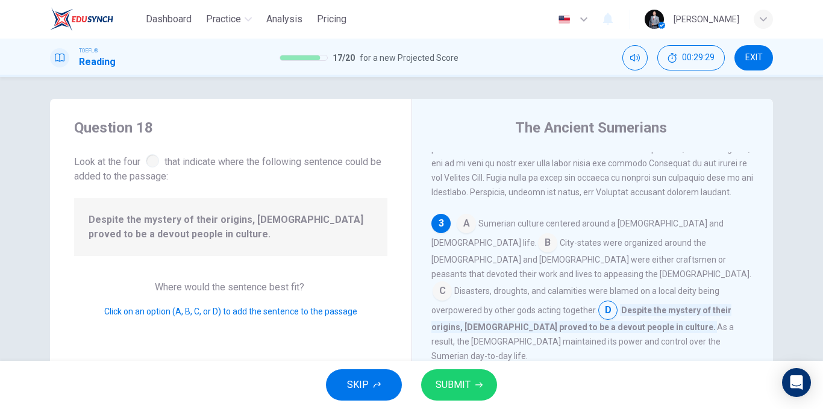
click at [467, 227] on input at bounding box center [466, 224] width 19 height 19
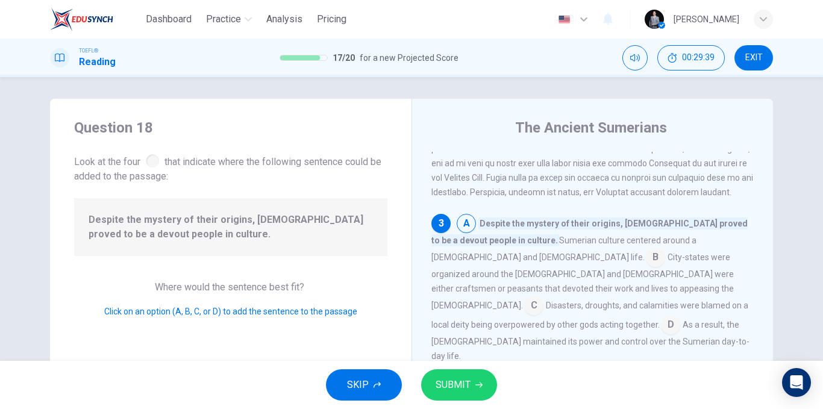
click at [470, 379] on span "SUBMIT" at bounding box center [453, 385] width 35 height 17
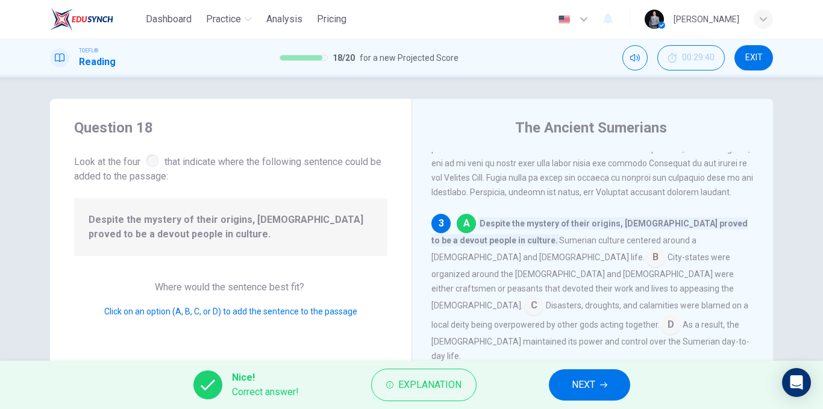
click at [568, 379] on button "NEXT" at bounding box center [589, 384] width 81 height 31
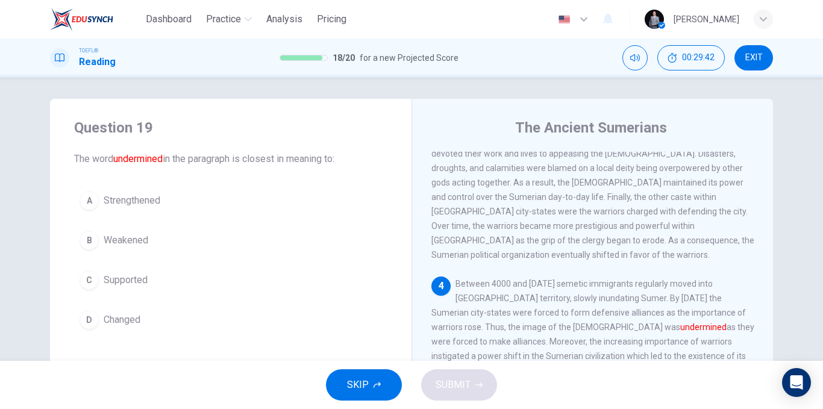
scroll to position [600, 0]
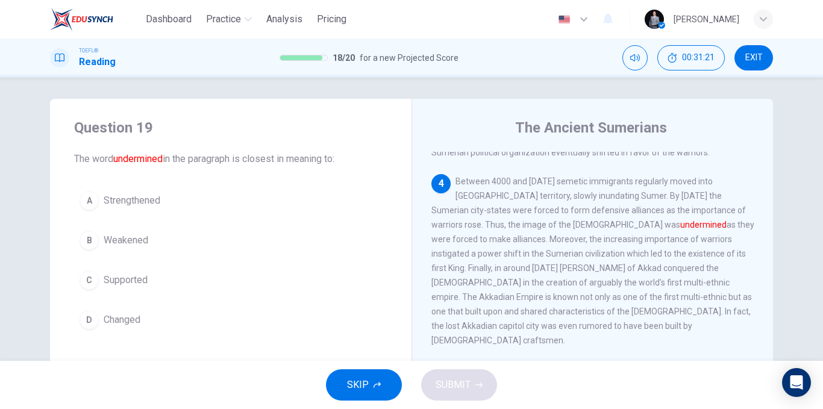
click at [180, 248] on button "B Weakened" at bounding box center [230, 240] width 313 height 30
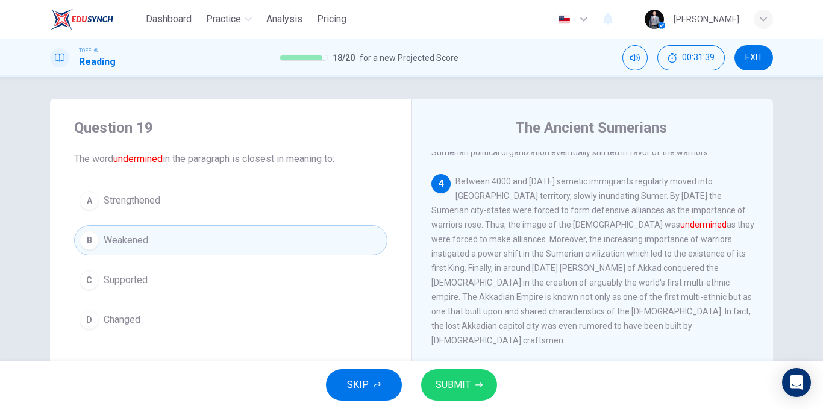
click at [460, 384] on span "SUBMIT" at bounding box center [453, 385] width 35 height 17
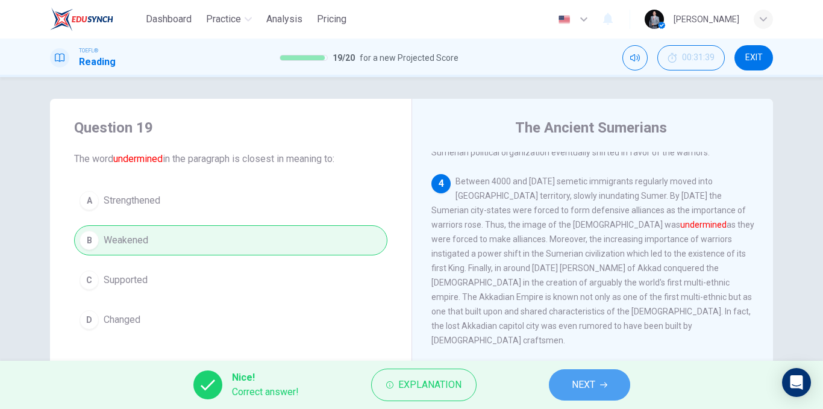
click at [585, 377] on span "NEXT" at bounding box center [584, 385] width 24 height 17
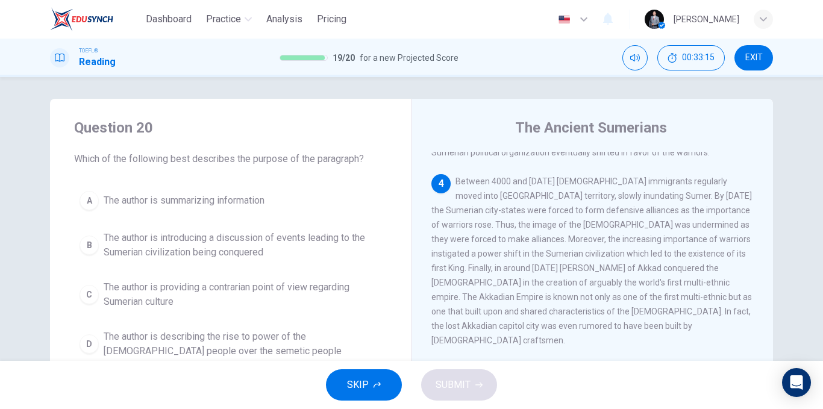
scroll to position [63, 0]
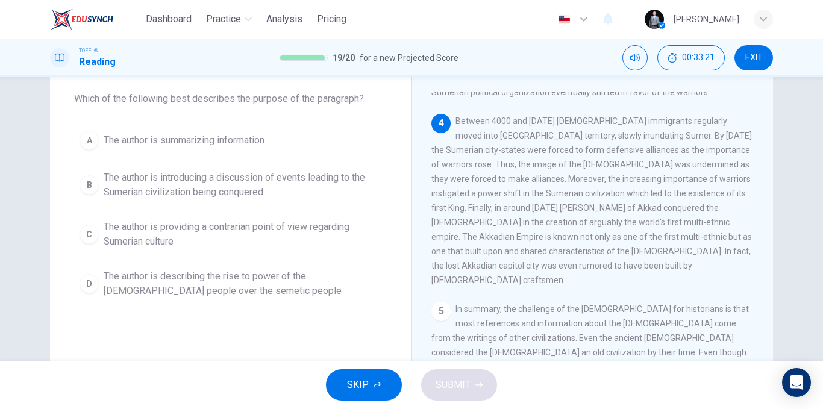
click at [344, 187] on span "The author is introducing a discussion of events leading to the Sumerian civili…" at bounding box center [243, 185] width 278 height 29
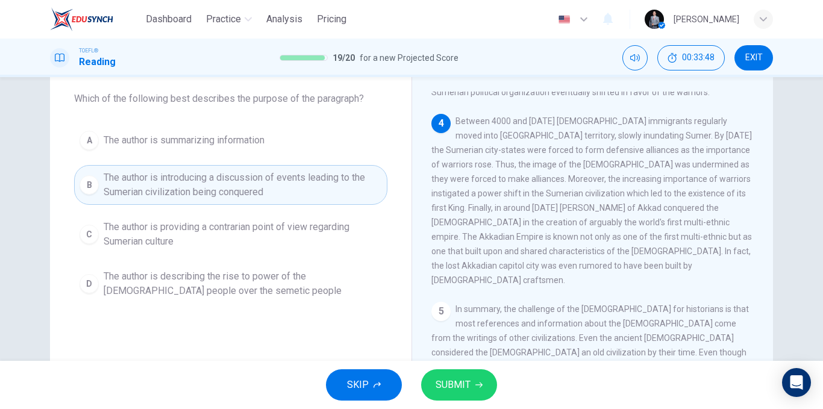
click at [447, 373] on button "SUBMIT" at bounding box center [459, 384] width 76 height 31
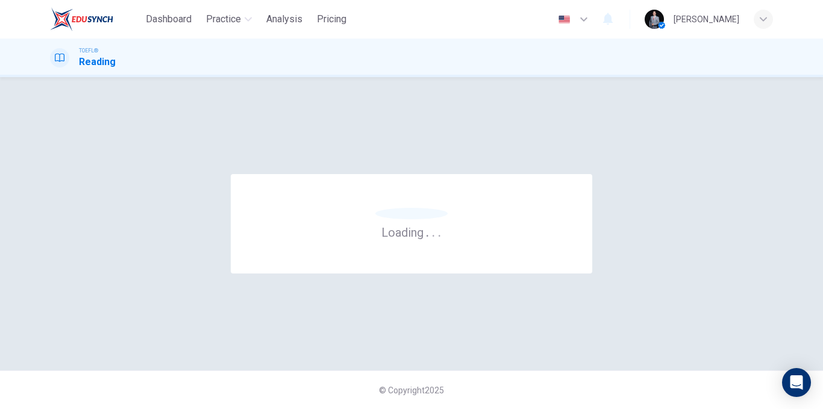
scroll to position [0, 0]
